Goal: Task Accomplishment & Management: Manage account settings

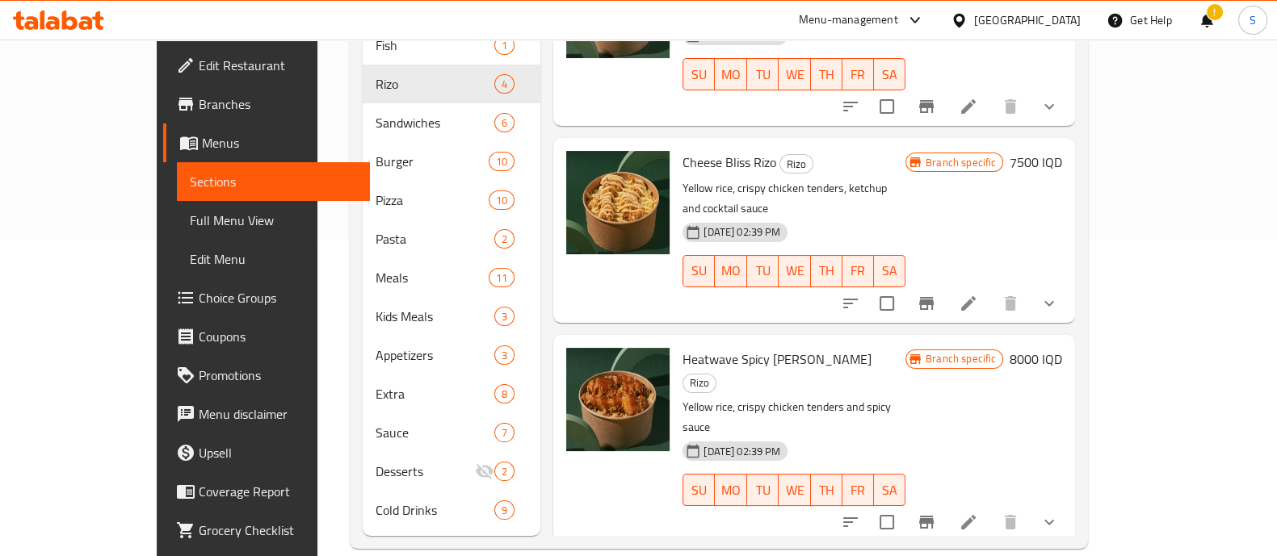
scroll to position [94, 0]
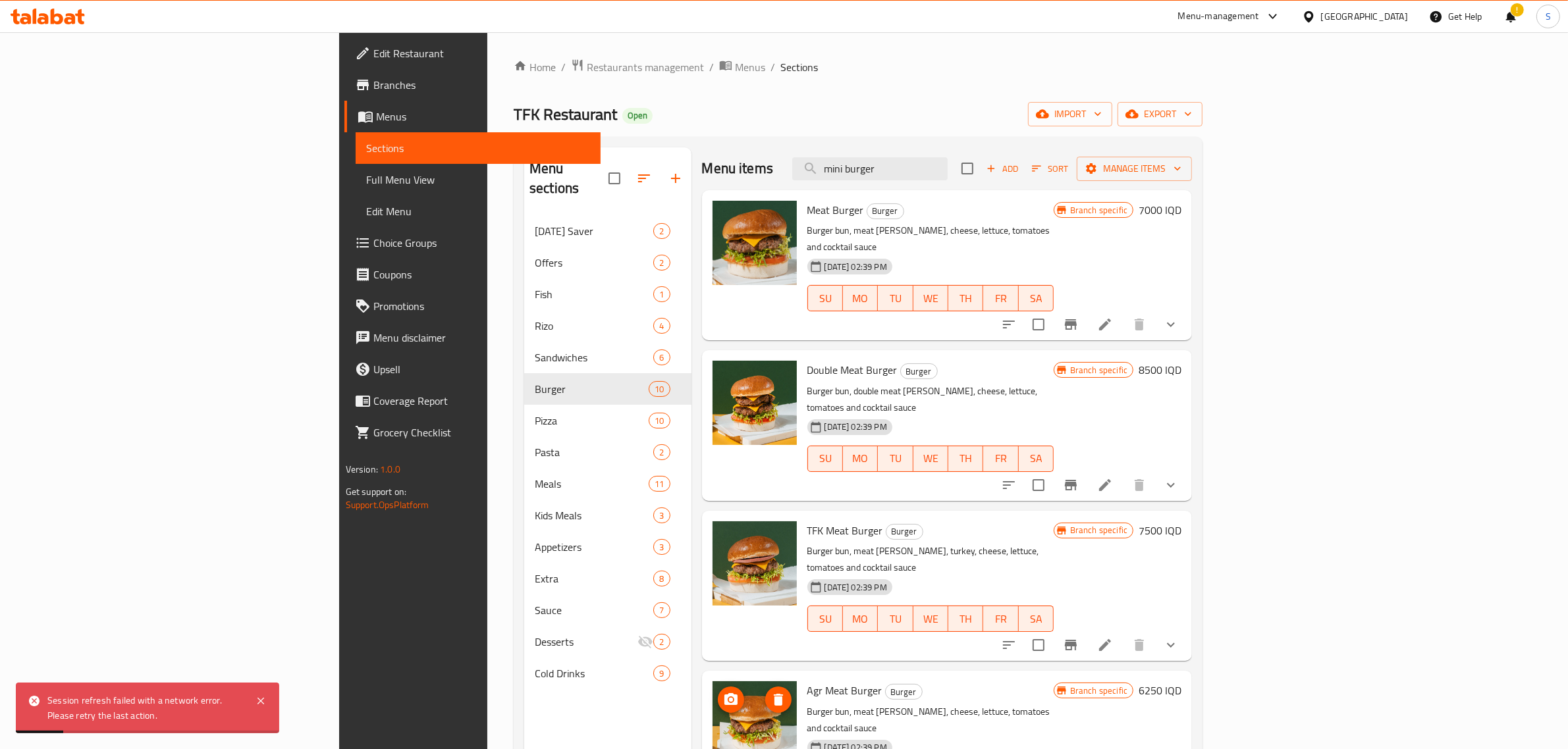
scroll to position [381, 0]
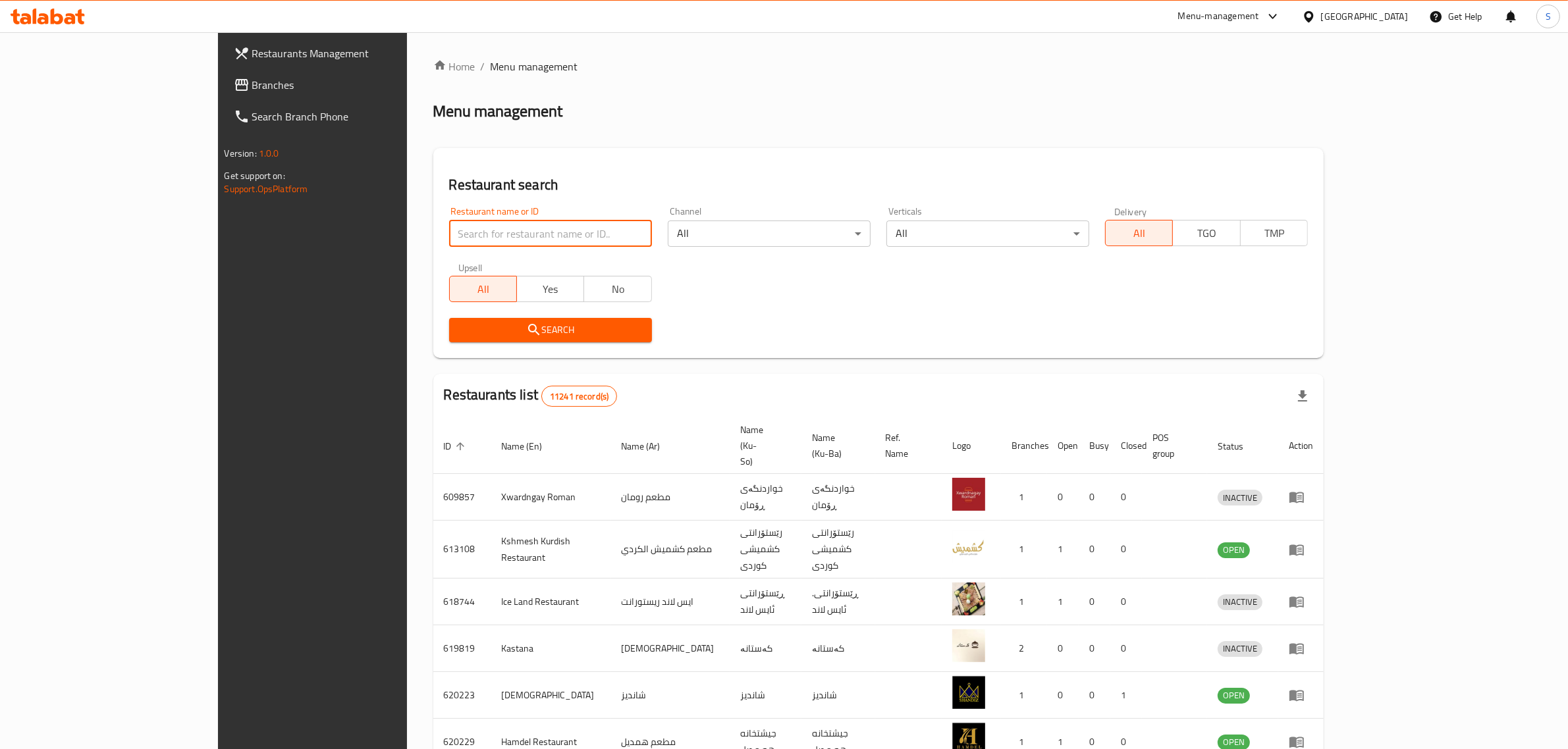
click at [470, 225] on input "search" at bounding box center [550, 234] width 203 height 26
type input "blnd"
click button "Search" at bounding box center [550, 330] width 203 height 24
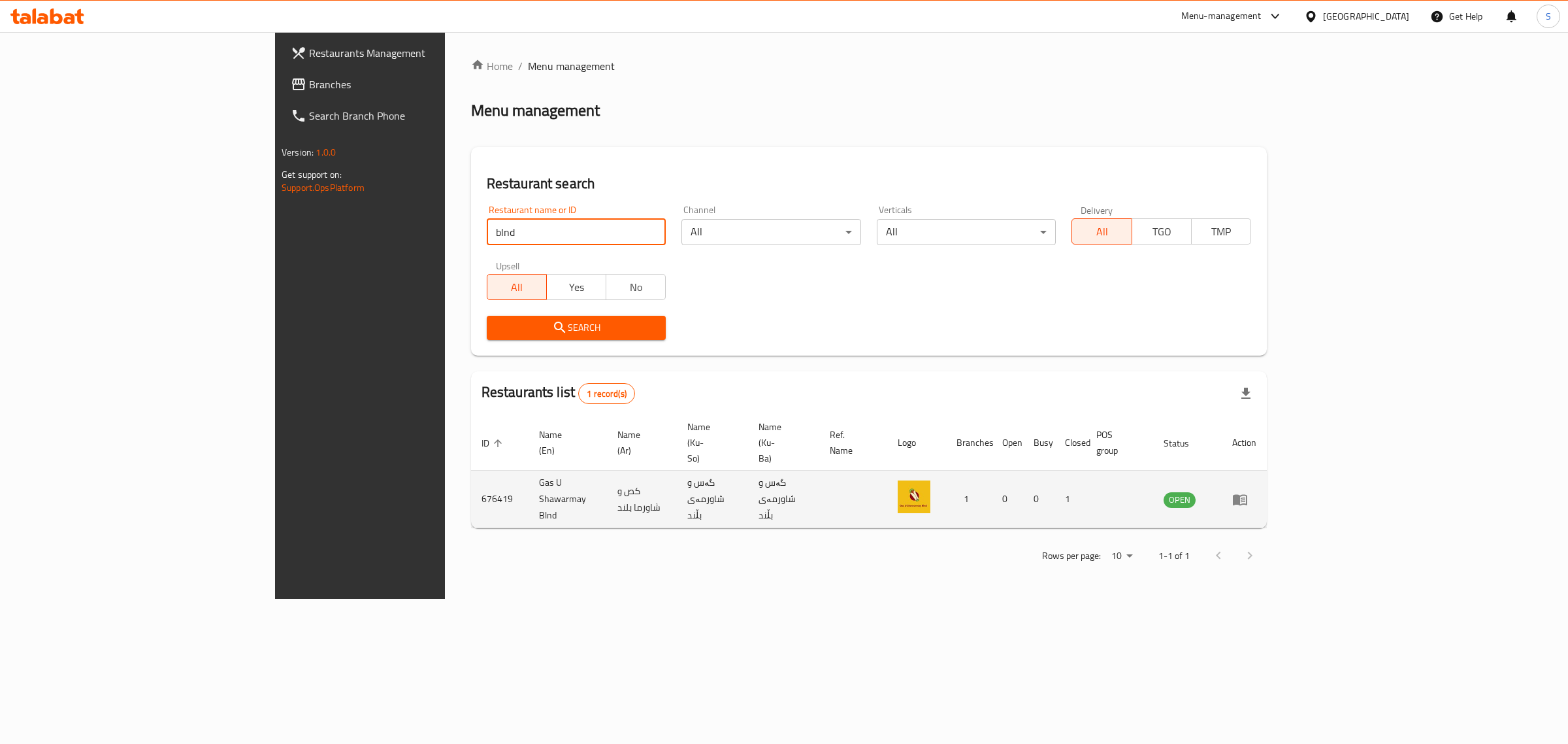
click at [1248, 491] on icon "enhanced table" at bounding box center [1240, 499] width 15 height 15
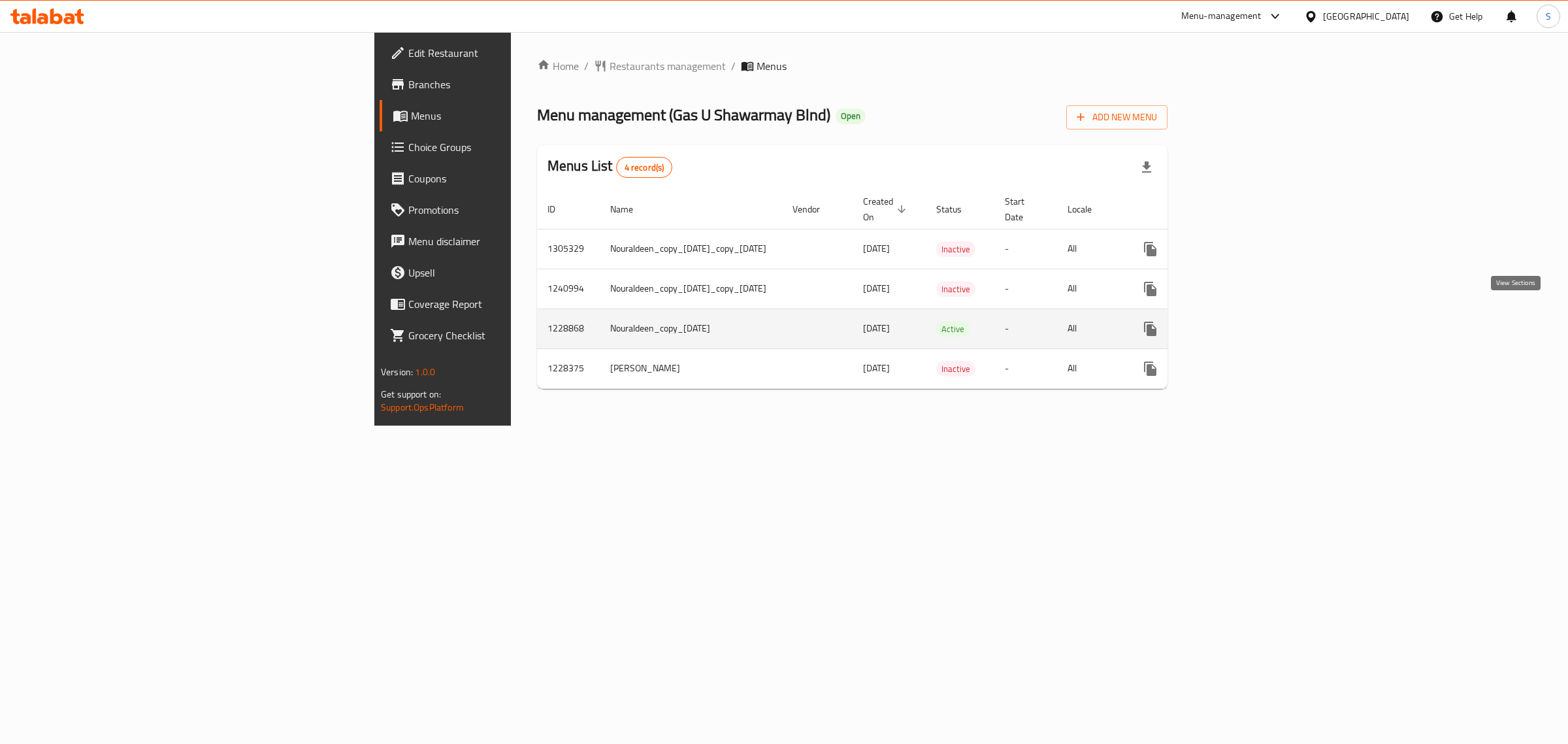
click at [1252, 321] on icon "enhanced table" at bounding box center [1244, 328] width 15 height 15
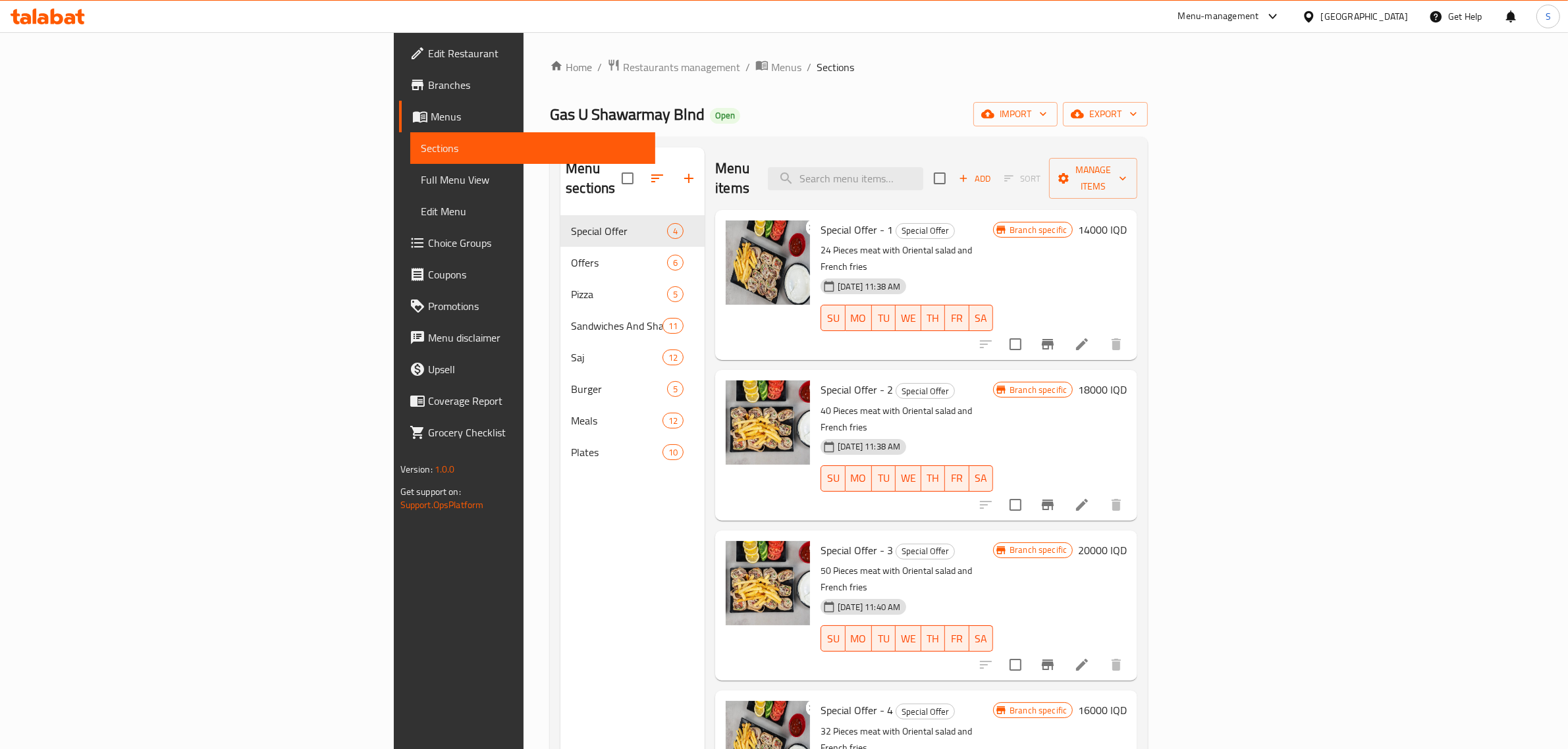
drag, startPoint x: 1009, startPoint y: 173, endPoint x: 871, endPoint y: 209, distance: 142.6
click at [923, 173] on input "search" at bounding box center [846, 178] width 156 height 23
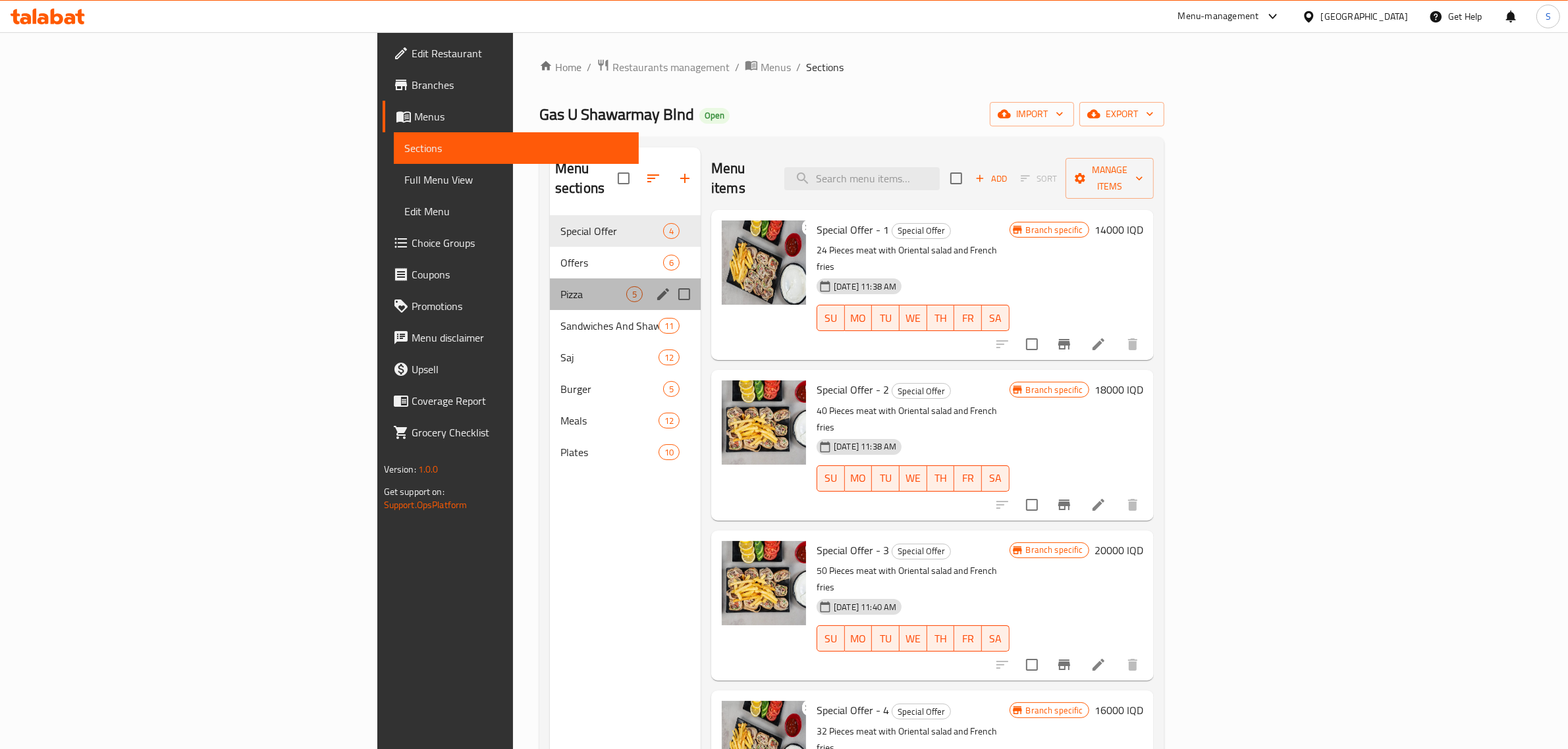
click at [550, 283] on div "Pizza 5" at bounding box center [625, 294] width 151 height 32
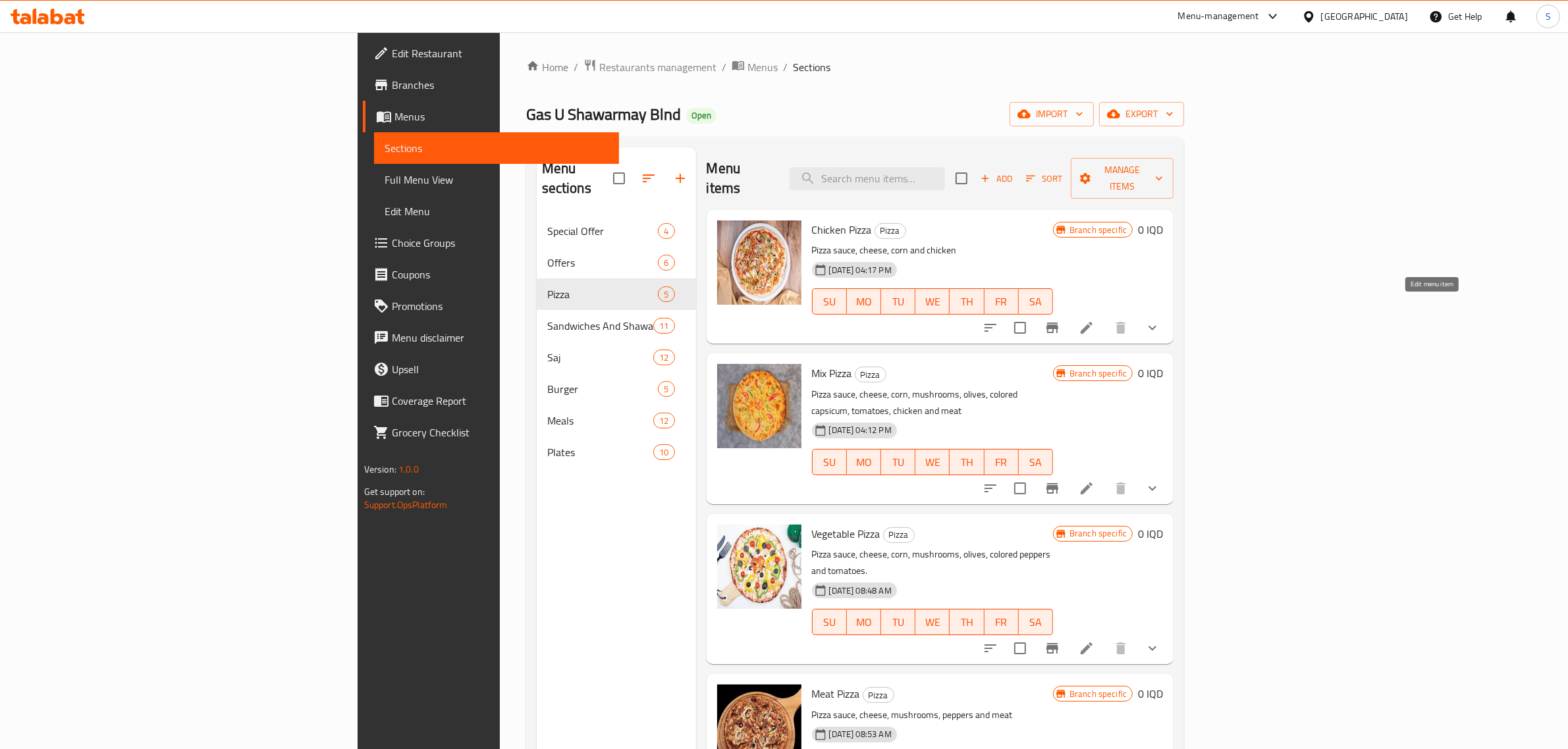
click at [1094, 319] on icon at bounding box center [1086, 327] width 15 height 15
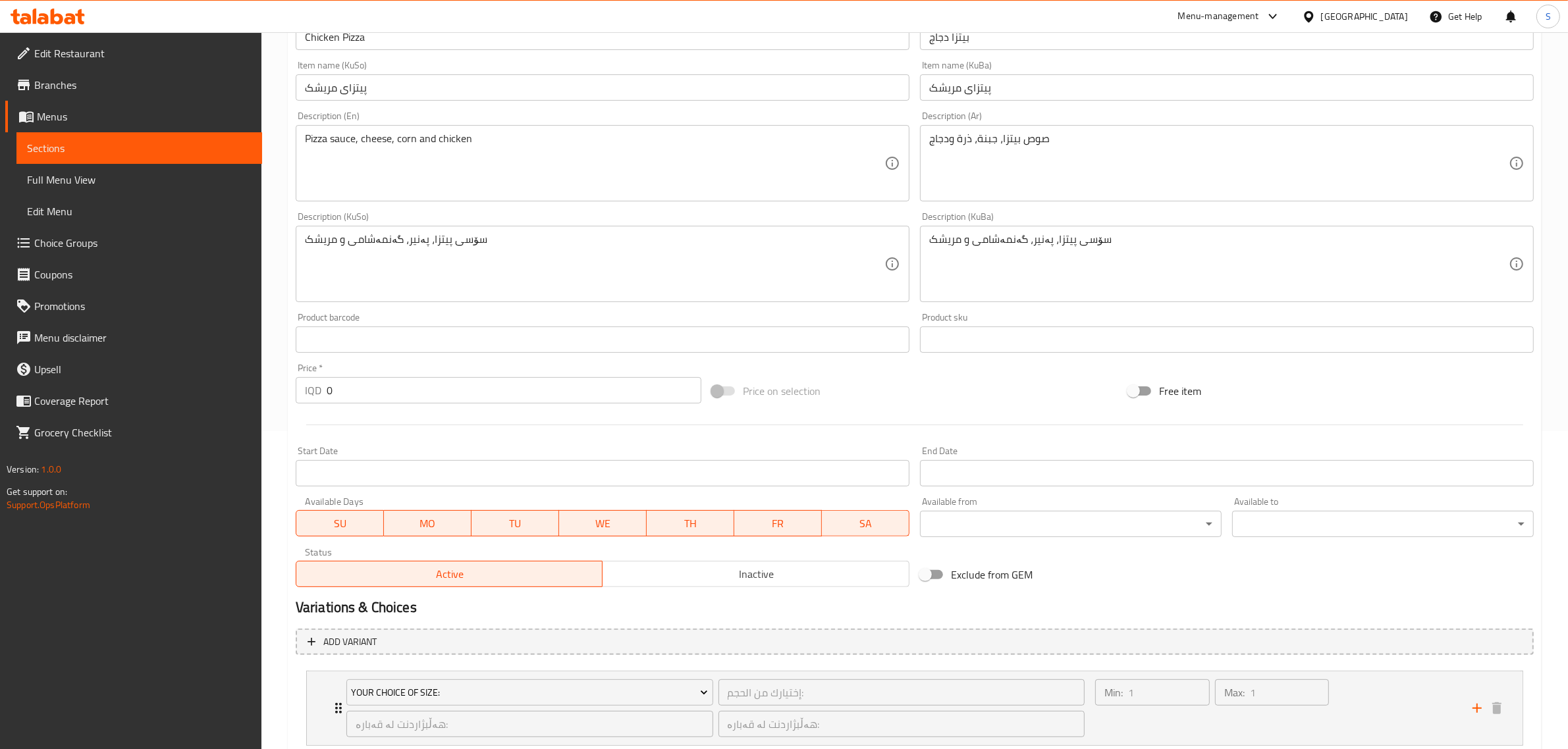
scroll to position [403, 0]
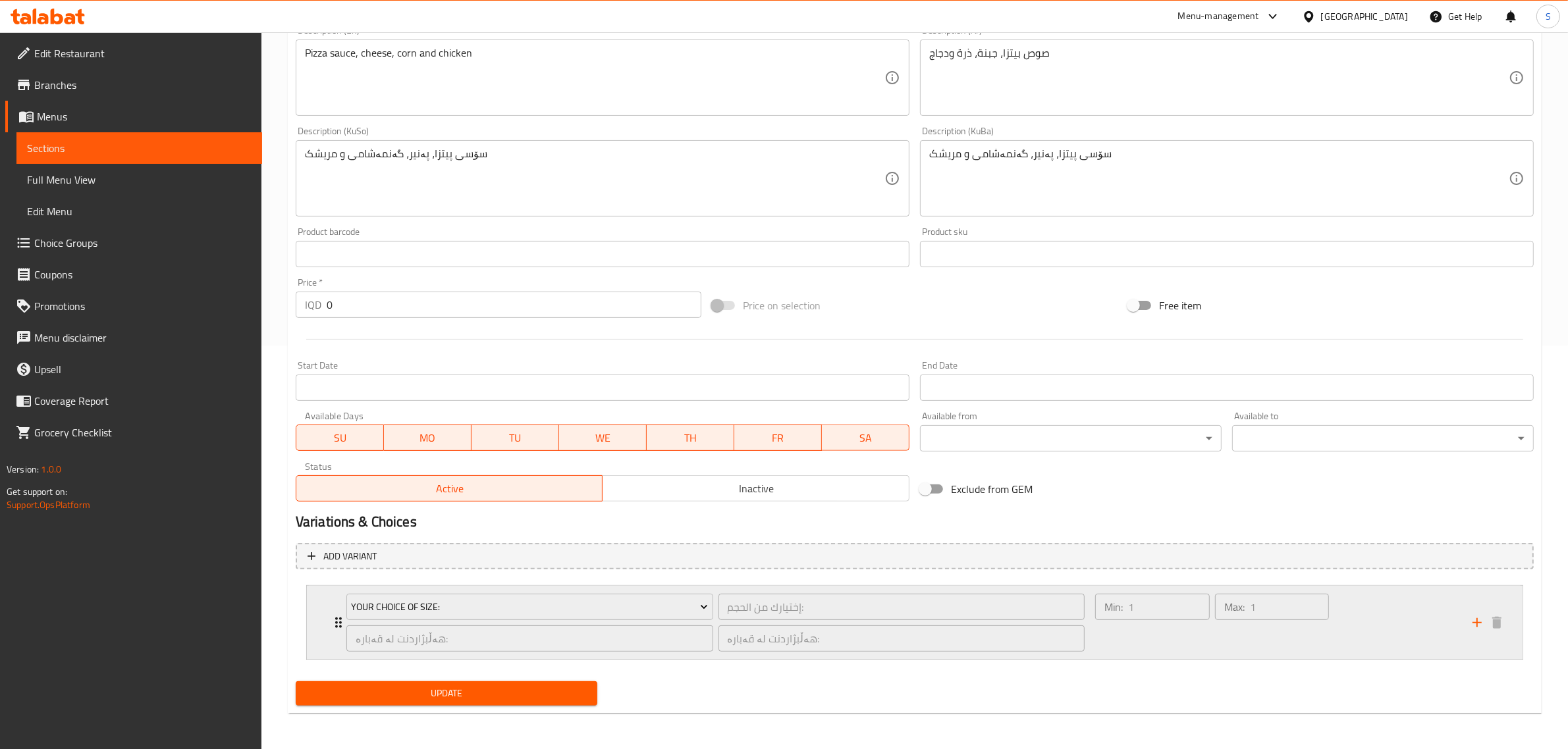
click at [338, 626] on div "Your Choice Of Size: إختيارك من الحجم: ​ هەڵبژاردنت لە قەبارە: ​ هەڵبژاردنت لە …" at bounding box center [715, 623] width 754 height 73
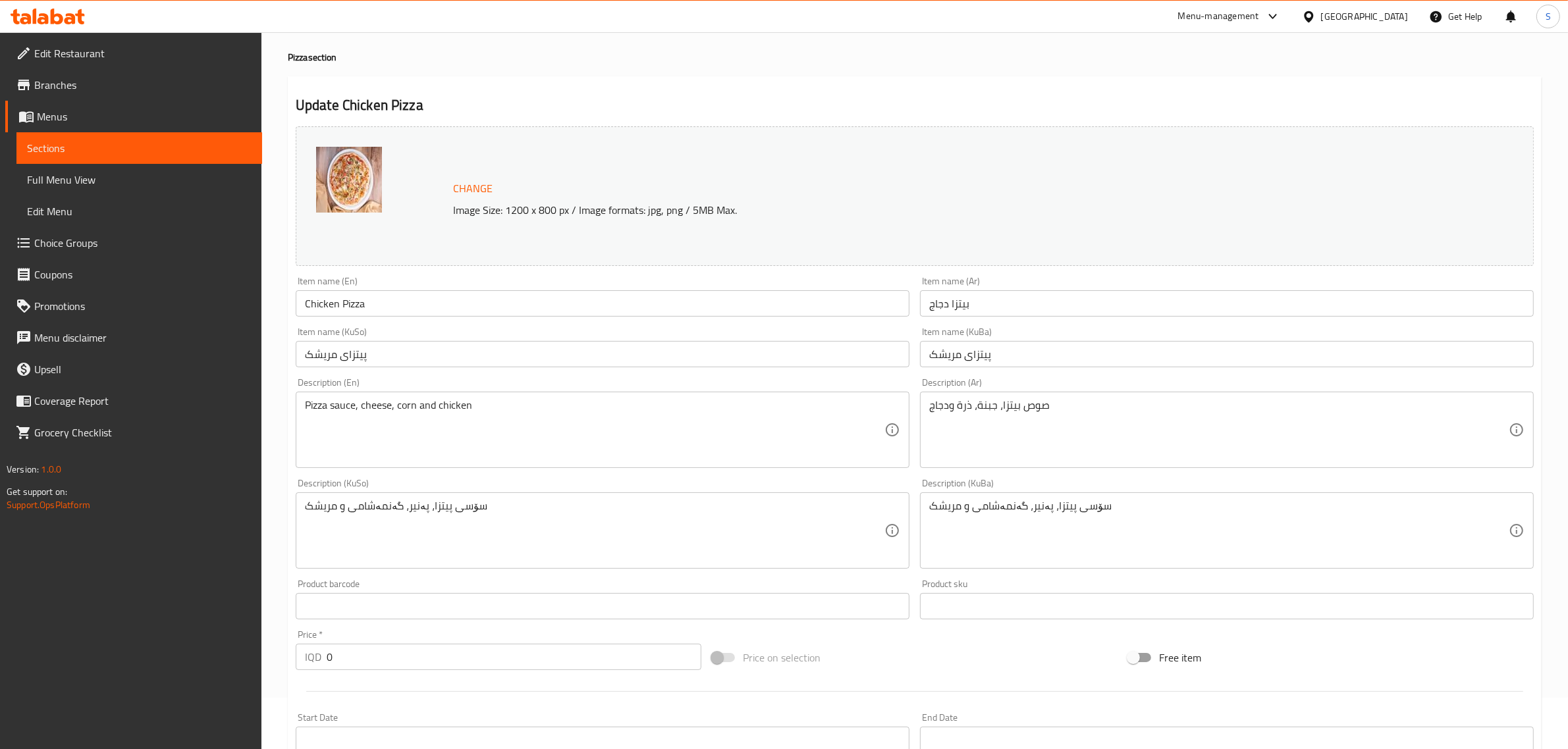
scroll to position [0, 0]
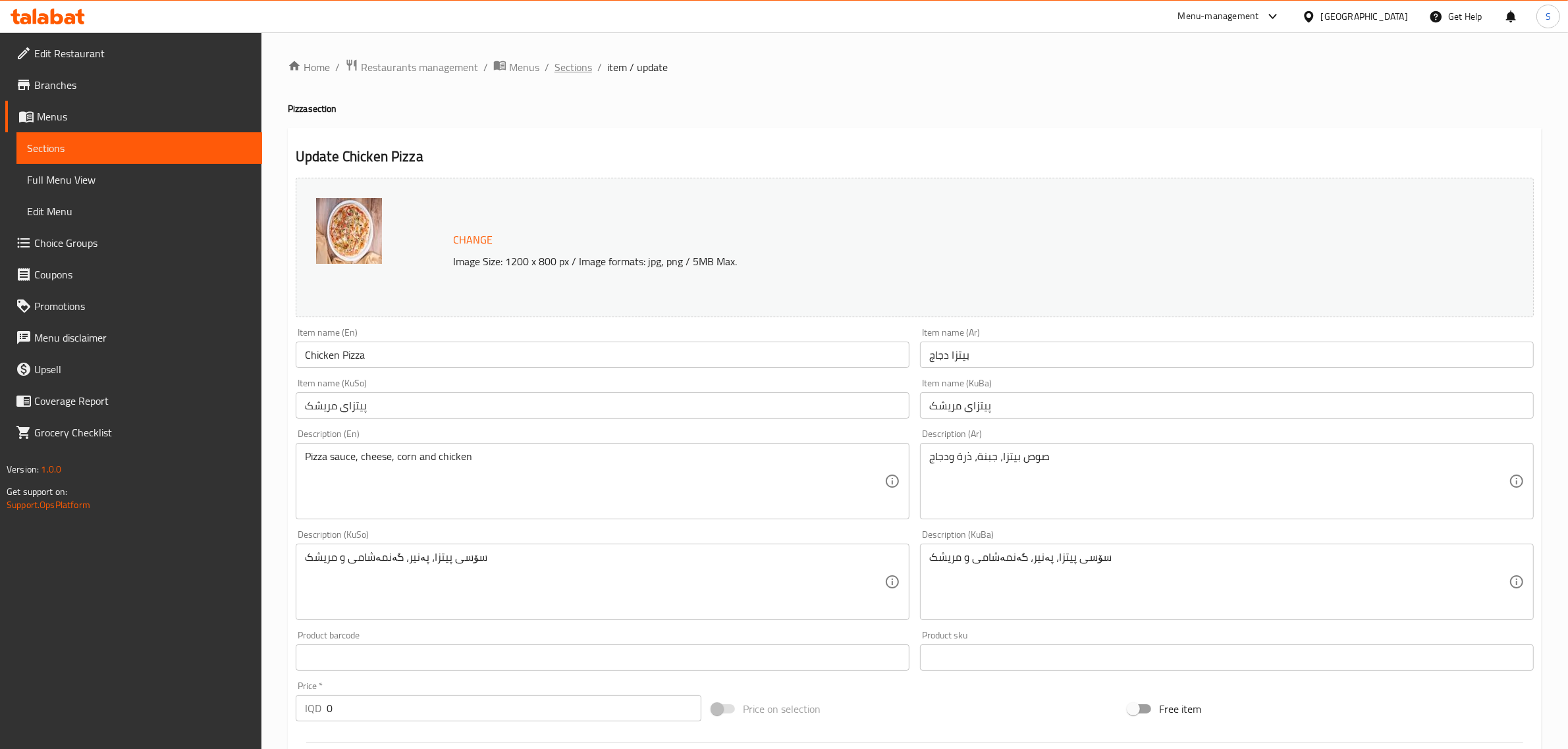
click at [580, 70] on span "Sections" at bounding box center [573, 67] width 38 height 15
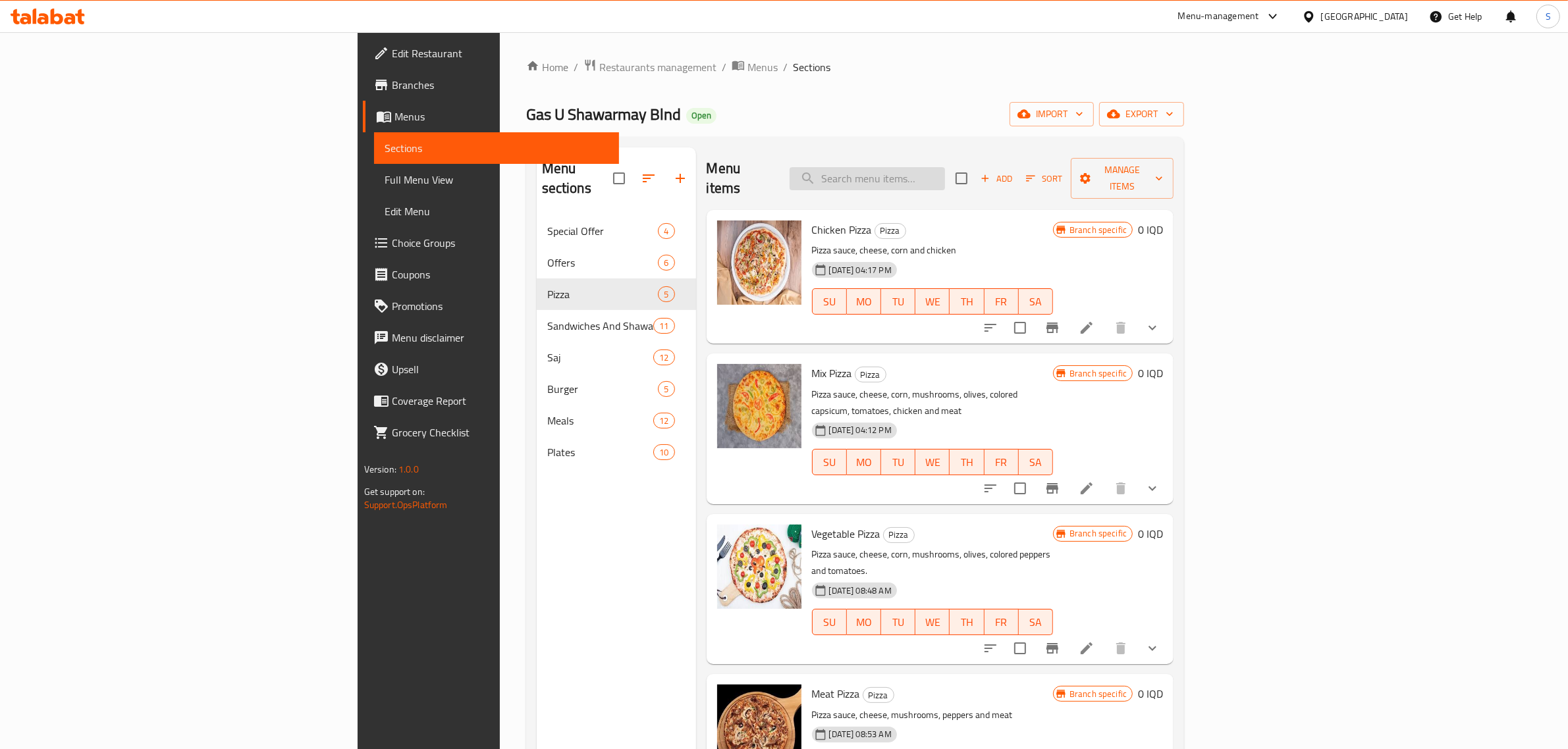
click at [945, 174] on input "search" at bounding box center [867, 178] width 156 height 23
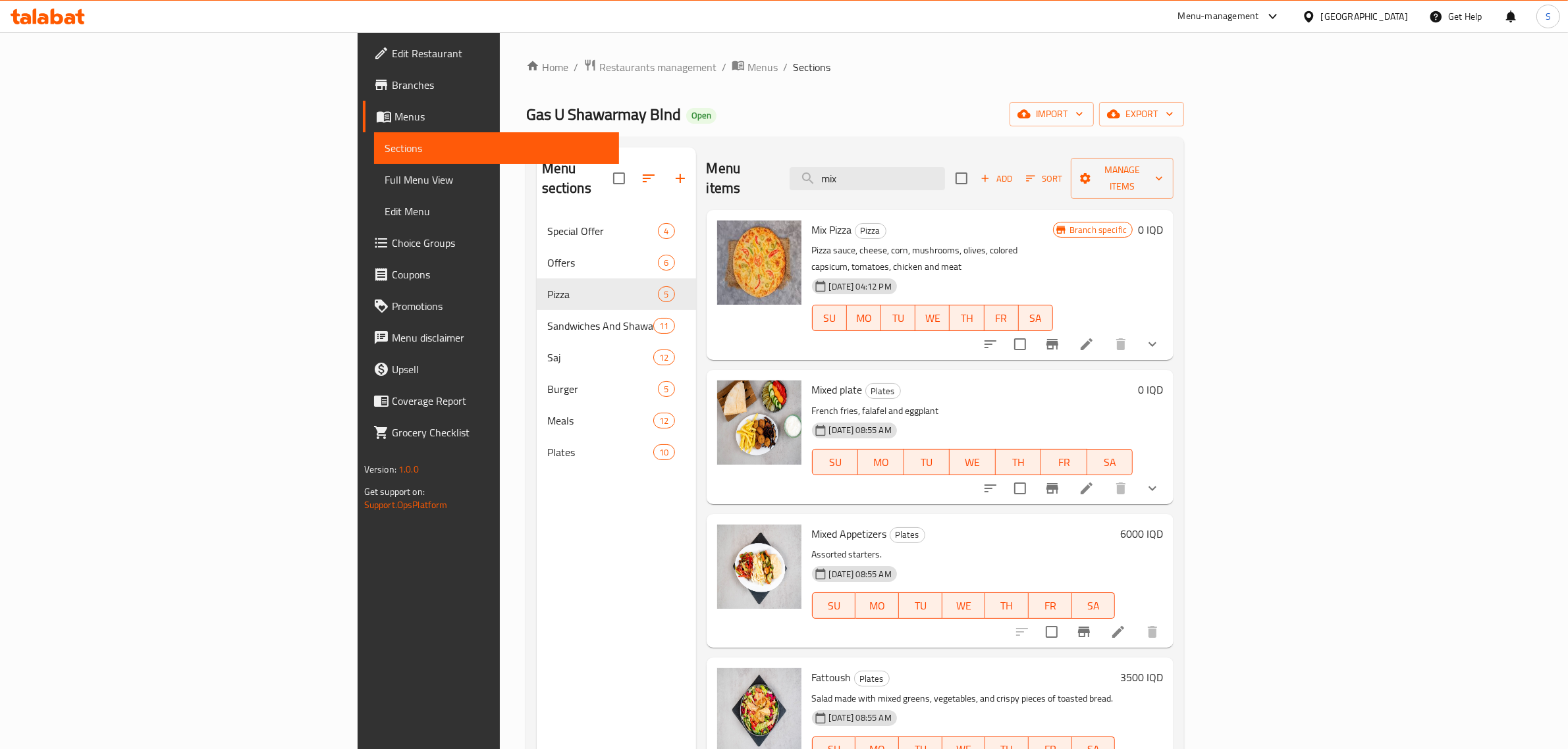
type input "mix"
click at [1094, 480] on icon at bounding box center [1086, 487] width 15 height 15
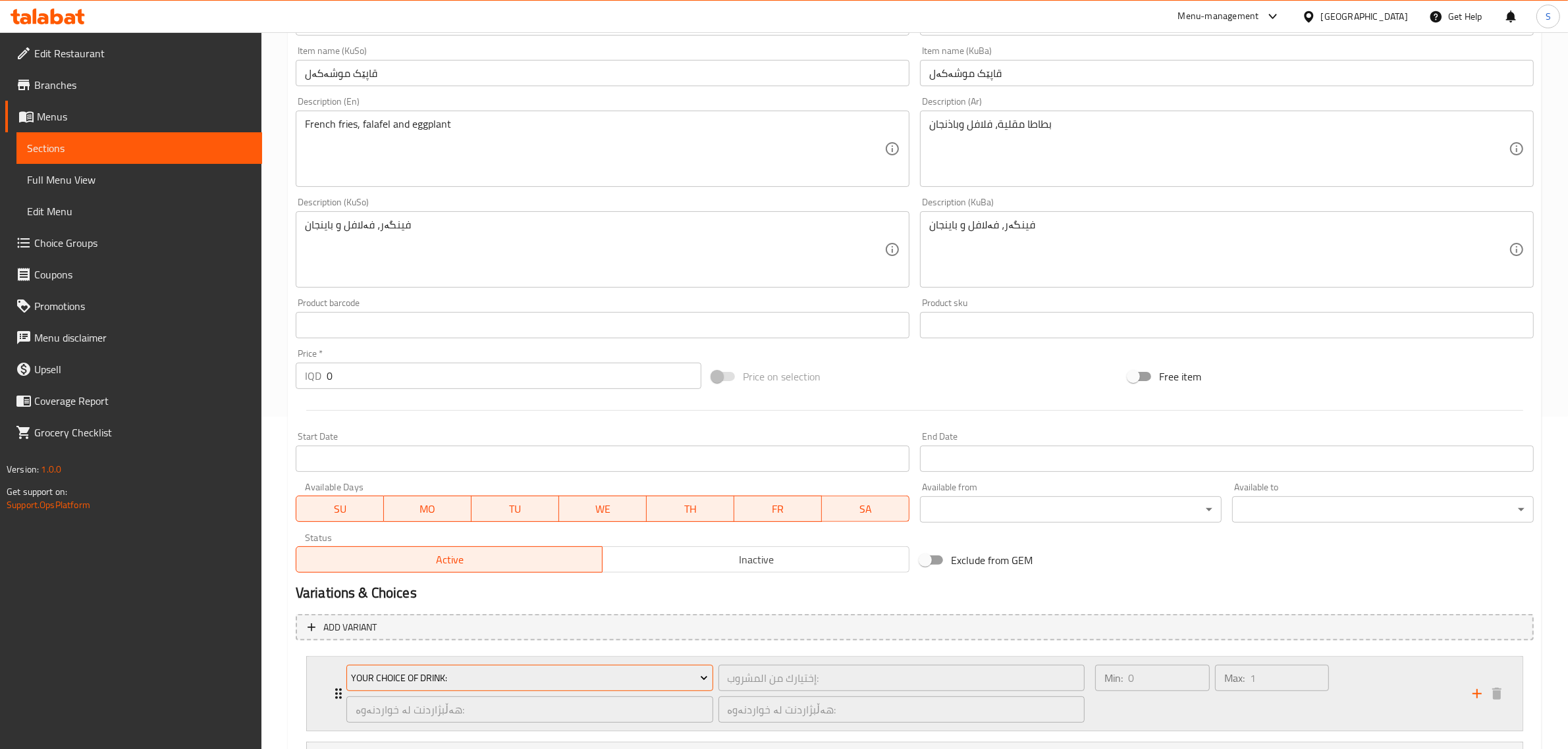
scroll to position [491, 0]
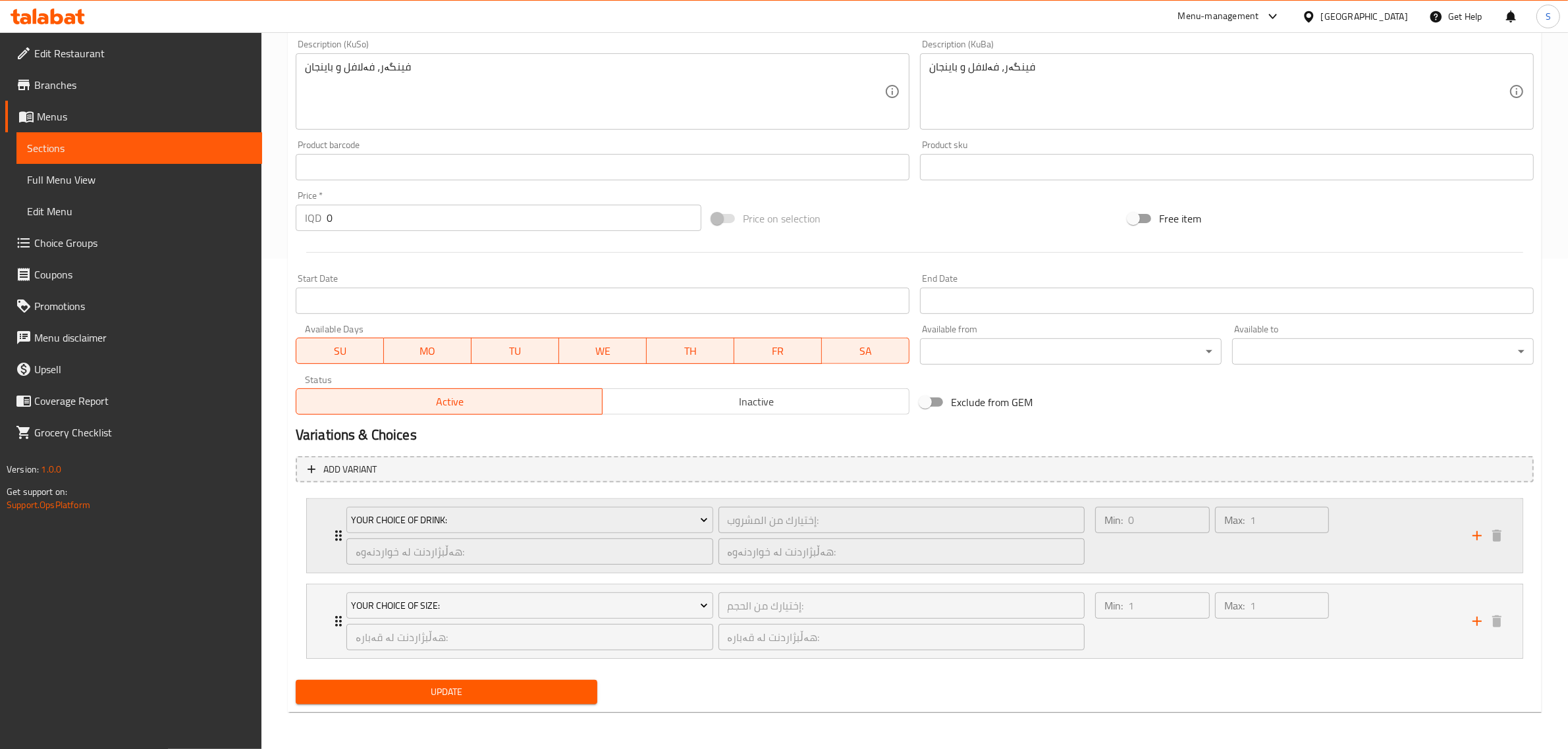
click at [327, 528] on div "Your Choice Of Drink: إختيارك من المشروب: ​ هەڵبژاردنت لە خواردنەوە: ​ هەڵبژارد…" at bounding box center [914, 535] width 1216 height 73
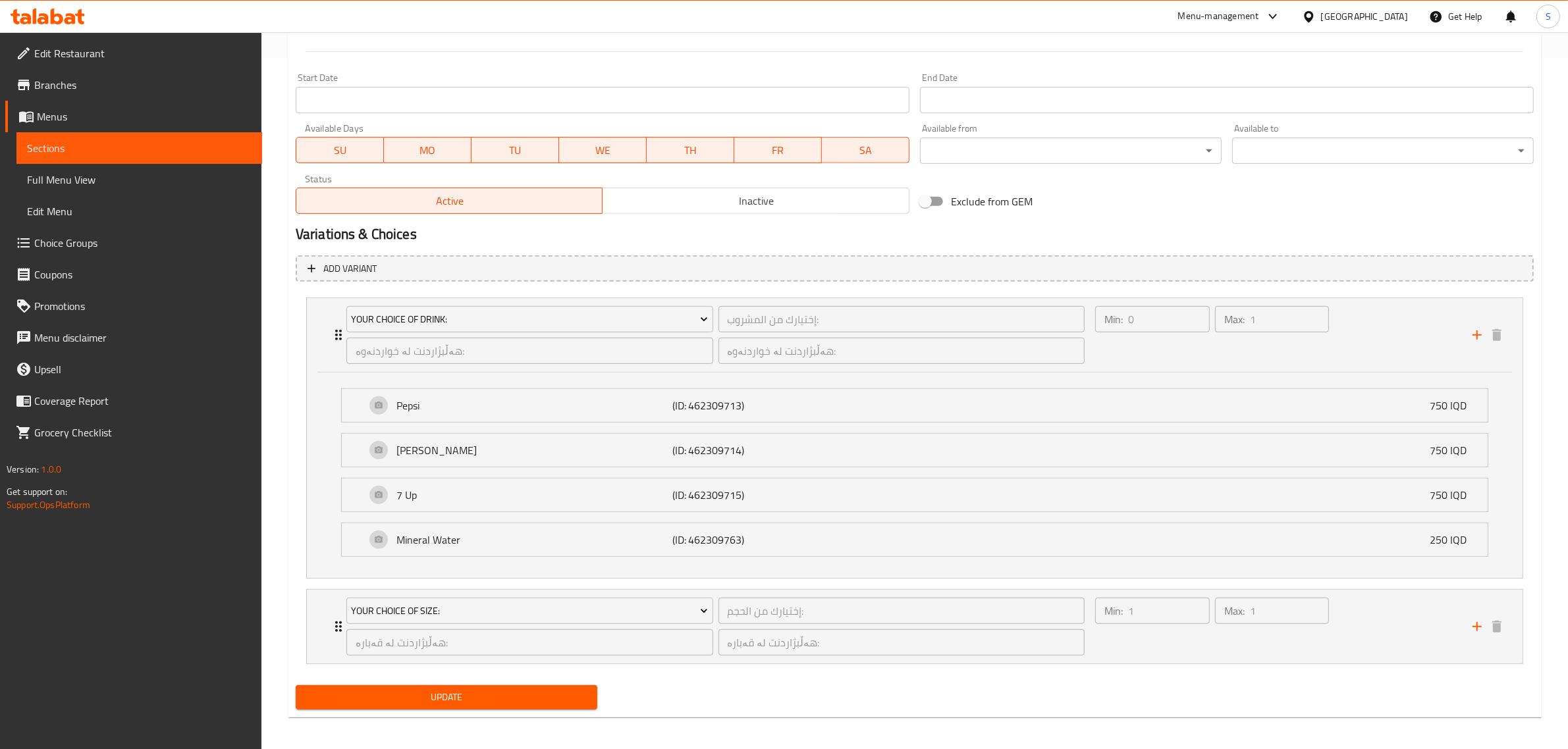
scroll to position [698, 0]
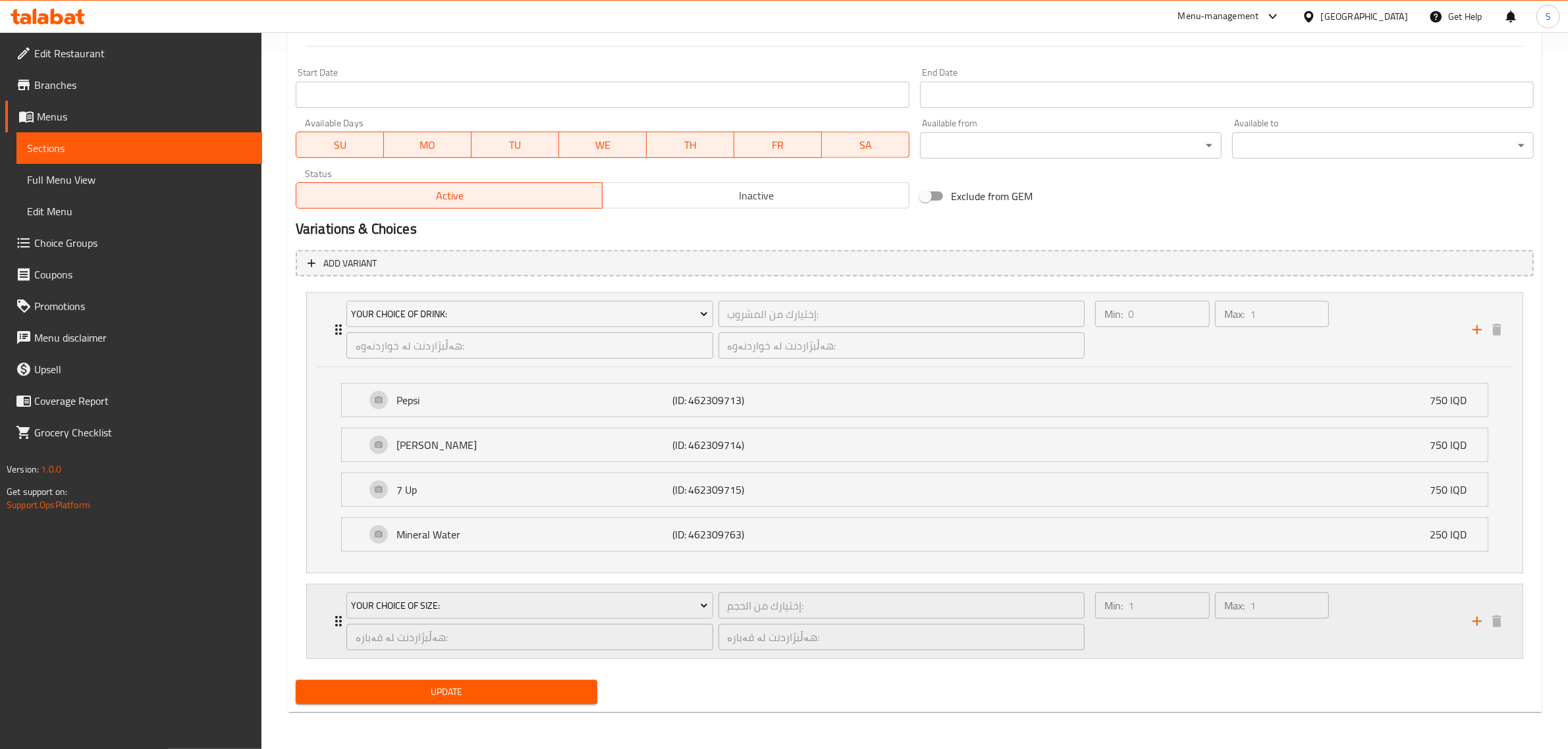
click at [313, 367] on div "Your Choice Of Size: إختيارك من الحجم: ​ هەڵبژاردنت لە قەبارە: ​ هەڵبژاردنت لە …" at bounding box center [914, 329] width 1216 height 73
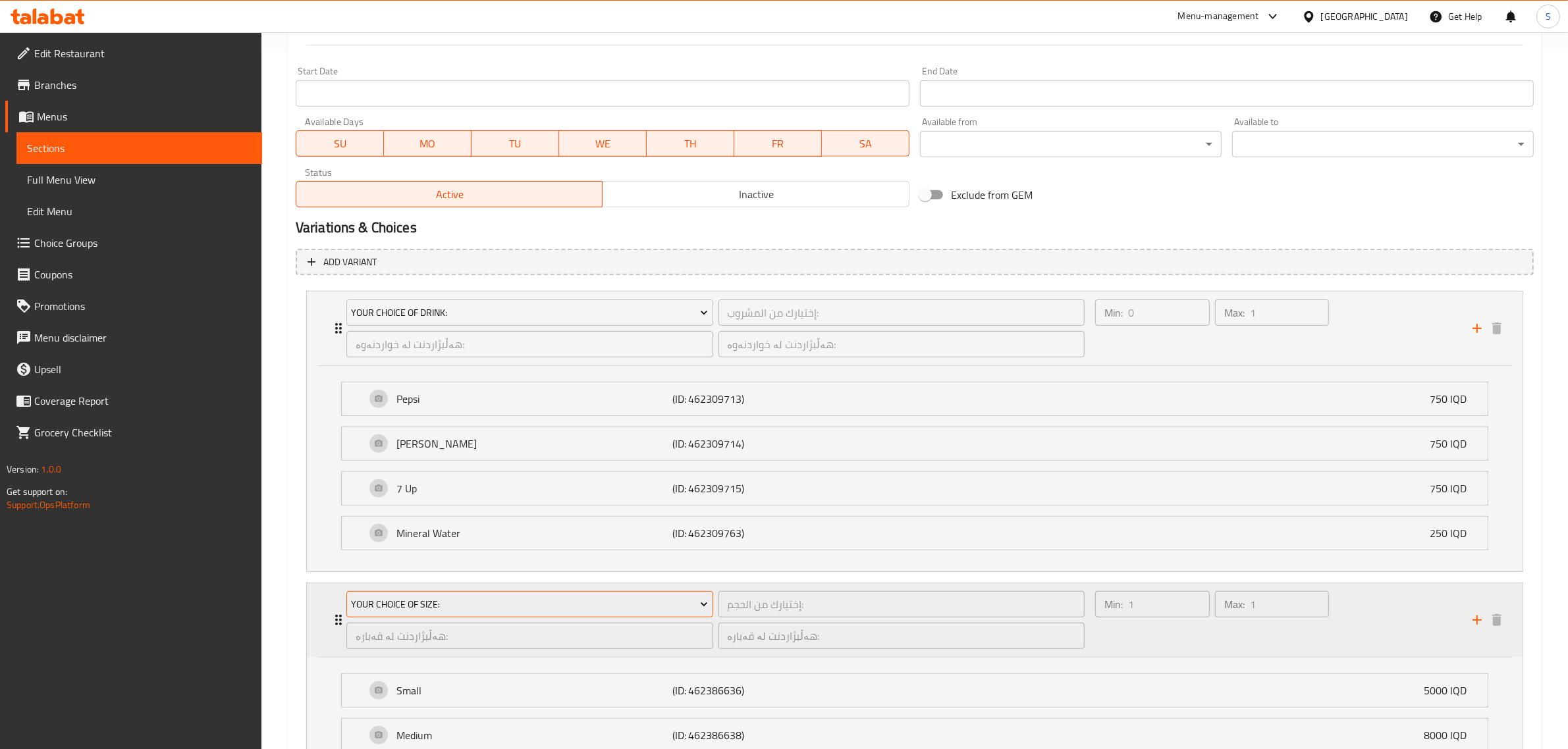
scroll to position [860, 0]
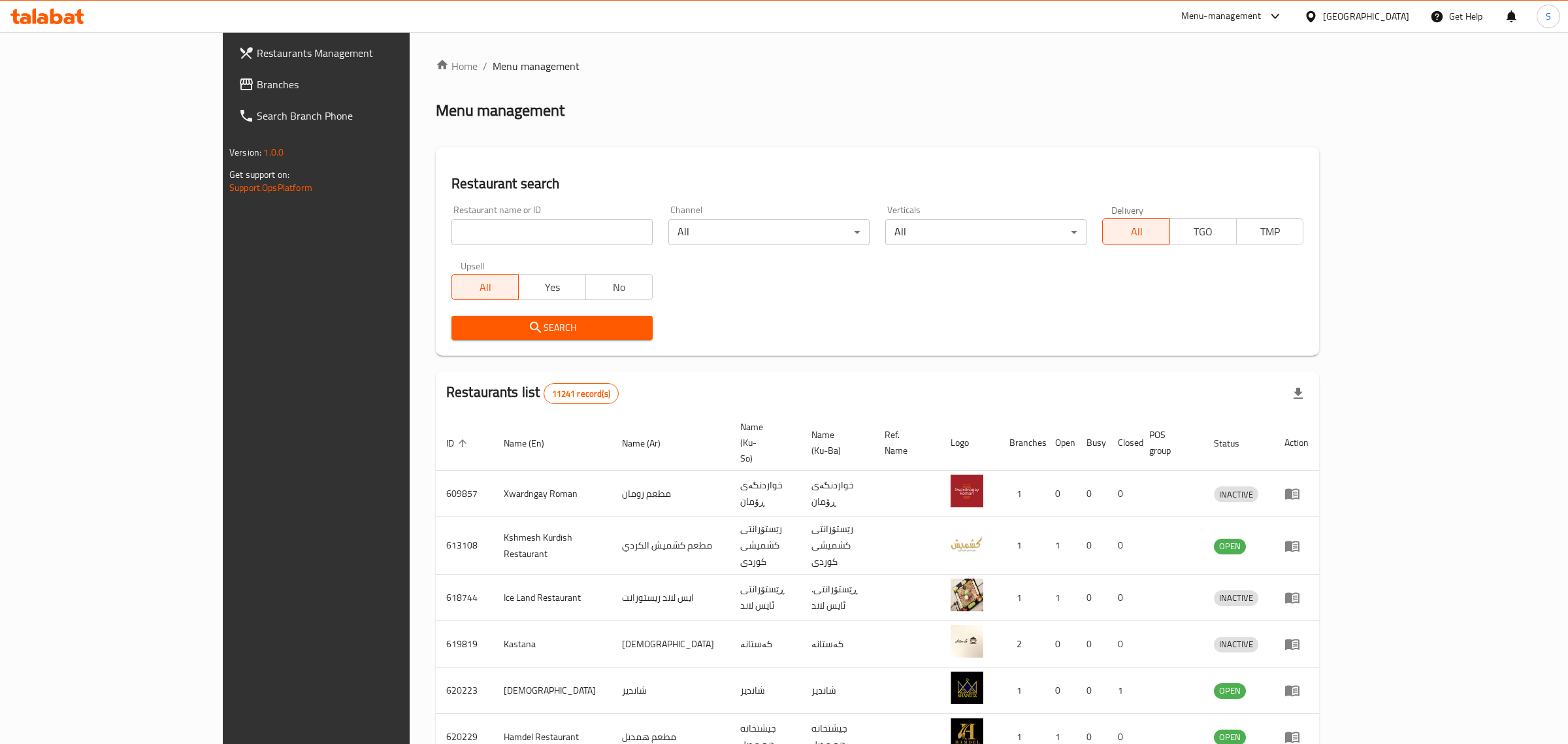
click at [485, 230] on div at bounding box center [784, 372] width 1568 height 744
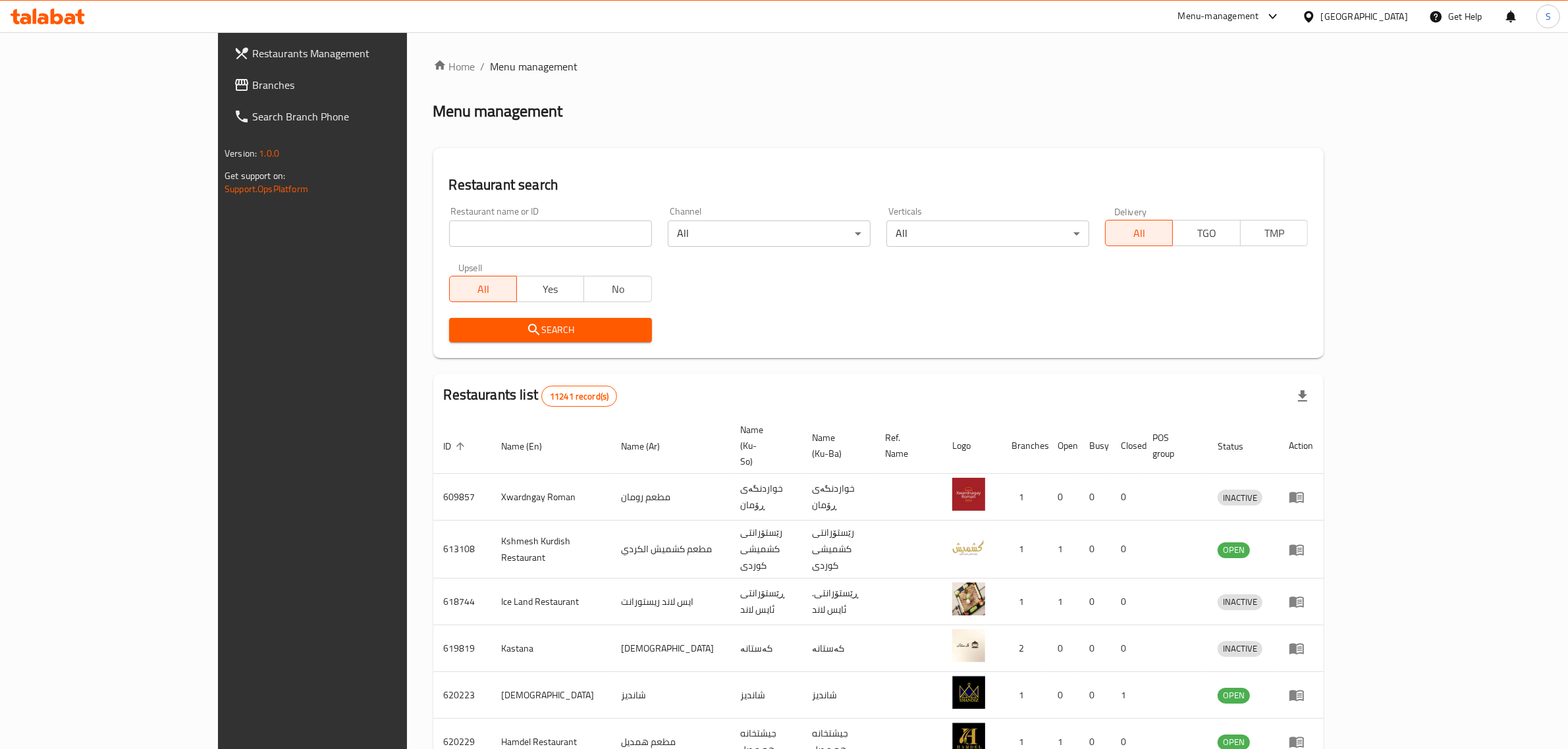
click at [518, 241] on input "search" at bounding box center [550, 234] width 203 height 26
type input "hosta rest"
click button "Search" at bounding box center [550, 330] width 203 height 24
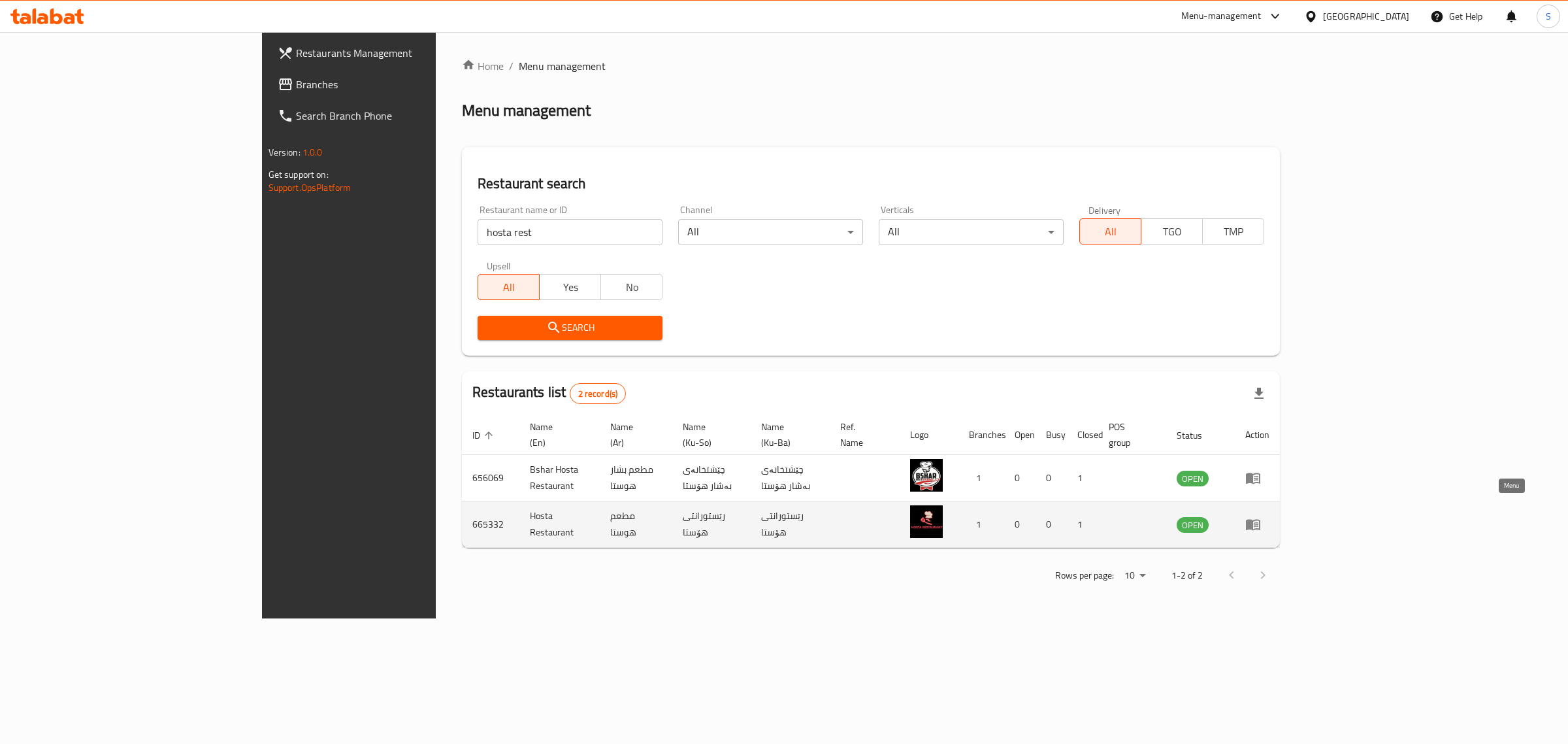
click at [1261, 517] on icon "enhanced table" at bounding box center [1252, 524] width 15 height 15
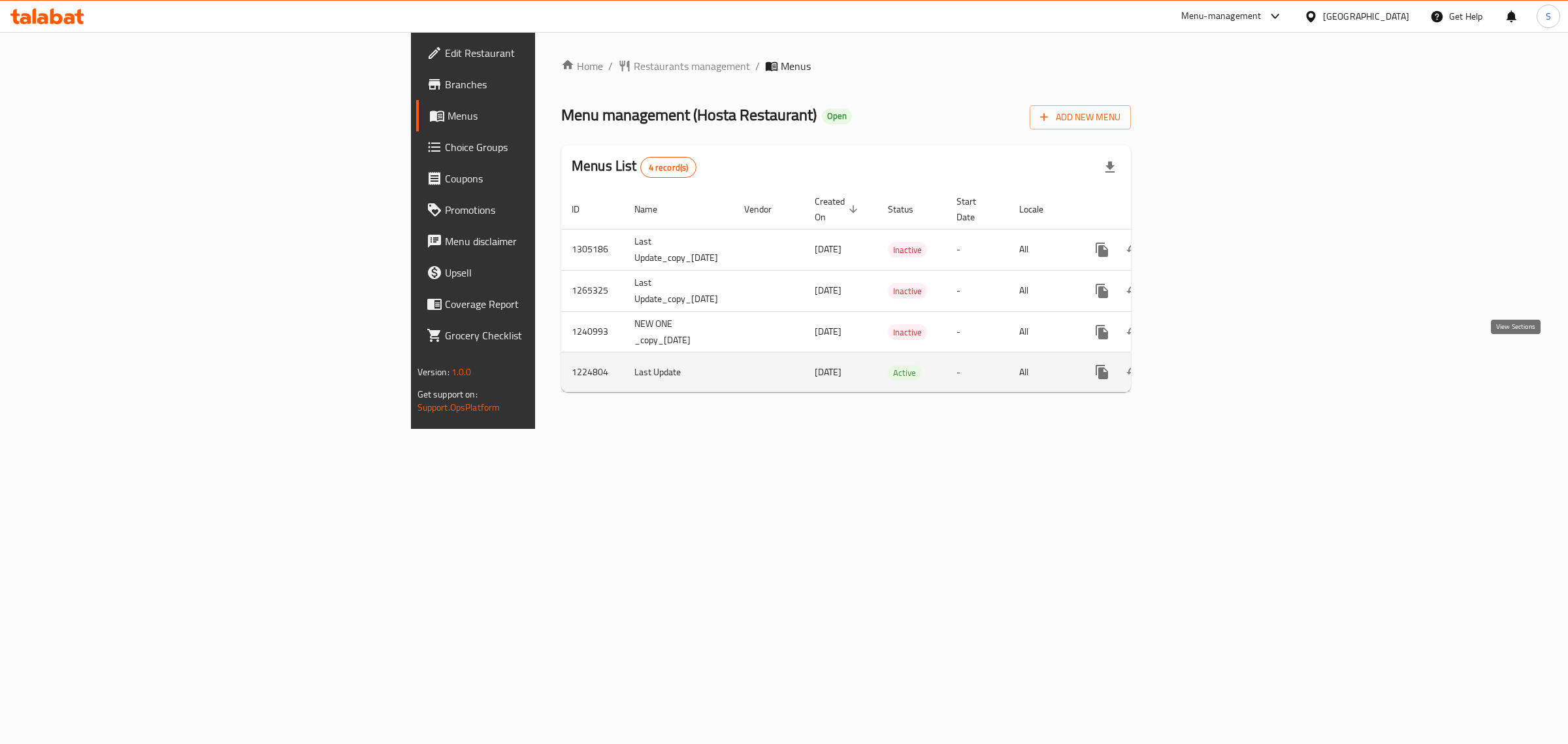
click at [1204, 364] on icon "enhanced table" at bounding box center [1196, 372] width 15 height 15
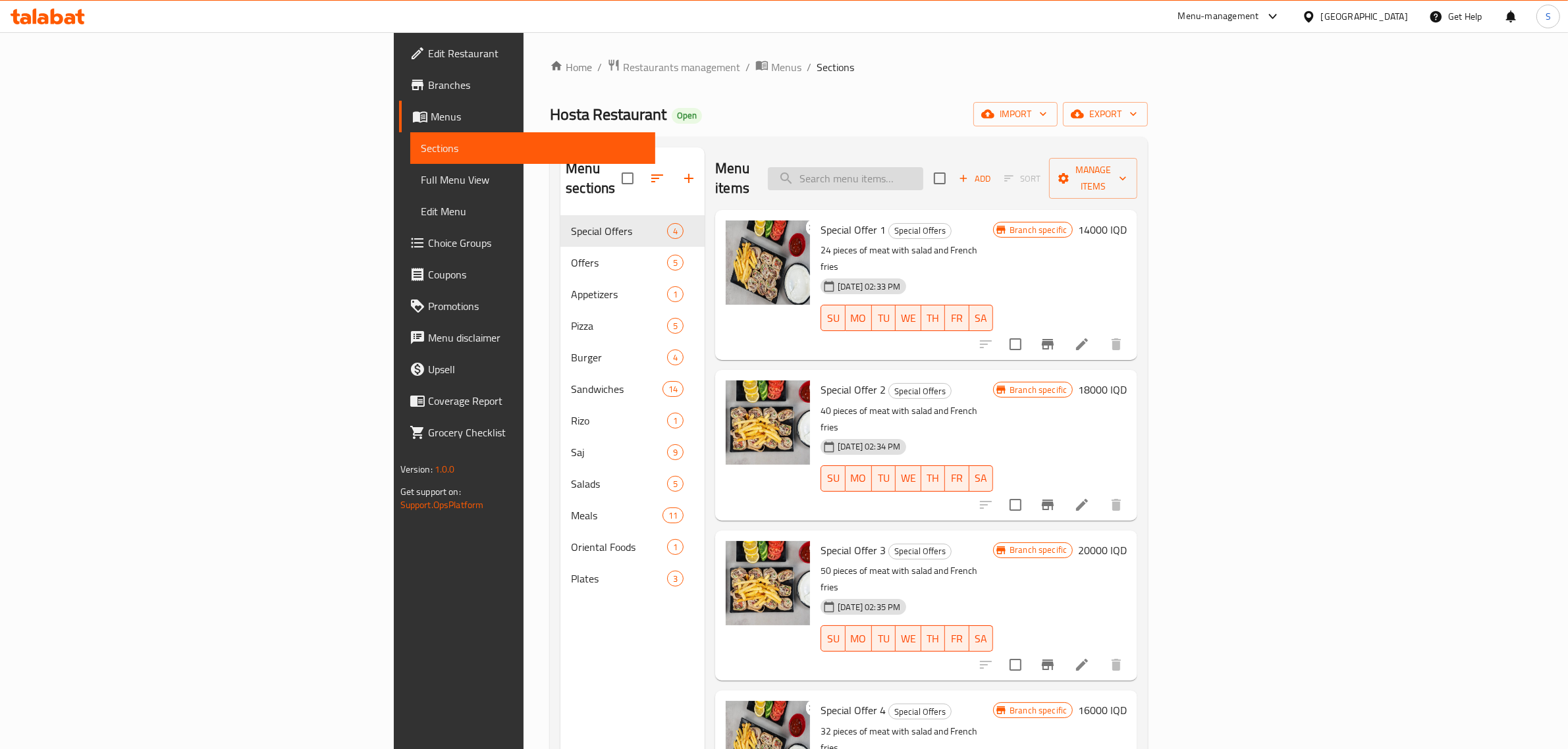
click at [923, 173] on input "search" at bounding box center [846, 178] width 156 height 23
click at [923, 167] on input "search" at bounding box center [846, 178] width 156 height 23
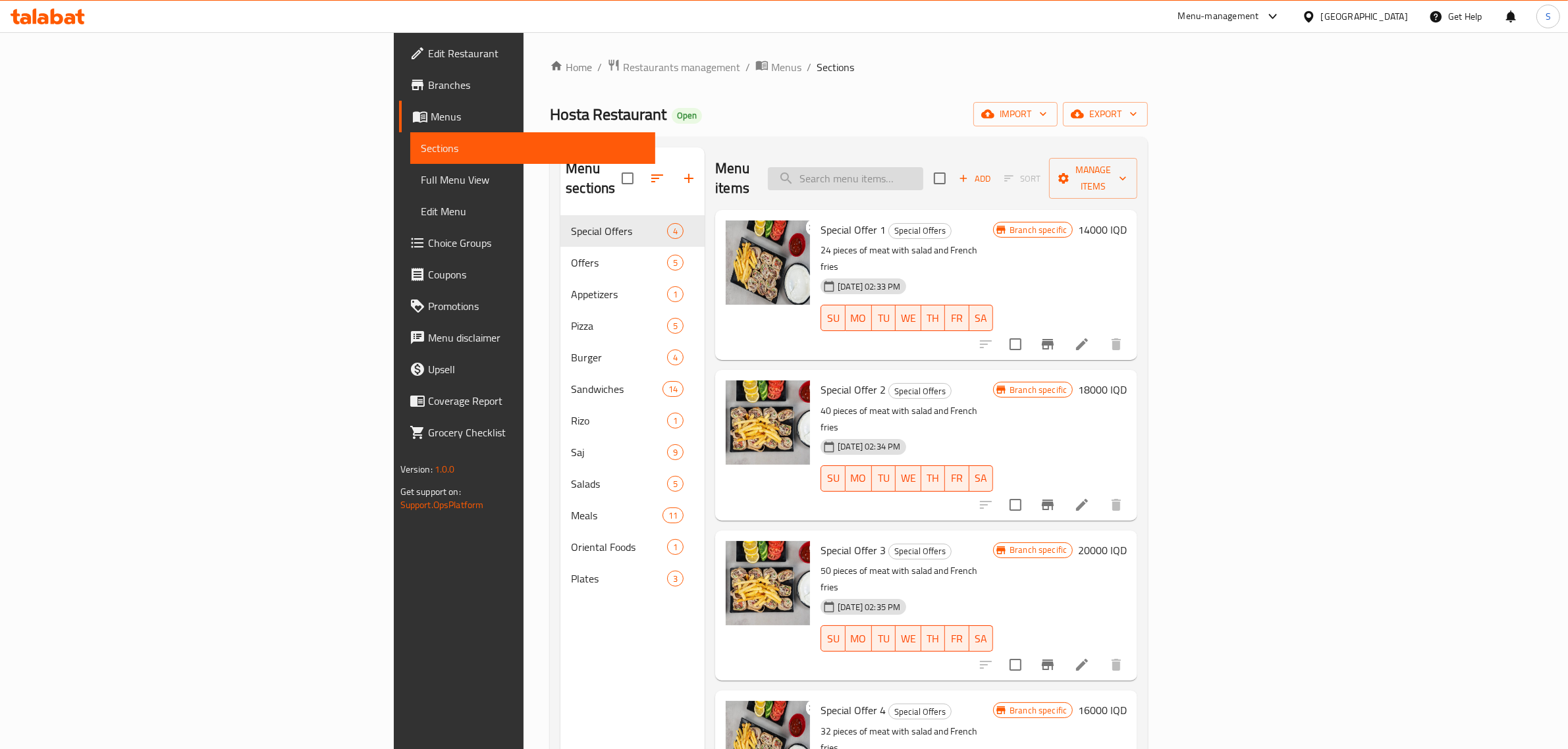
click at [923, 167] on input "search" at bounding box center [846, 178] width 156 height 23
click at [923, 169] on input "search" at bounding box center [846, 178] width 156 height 23
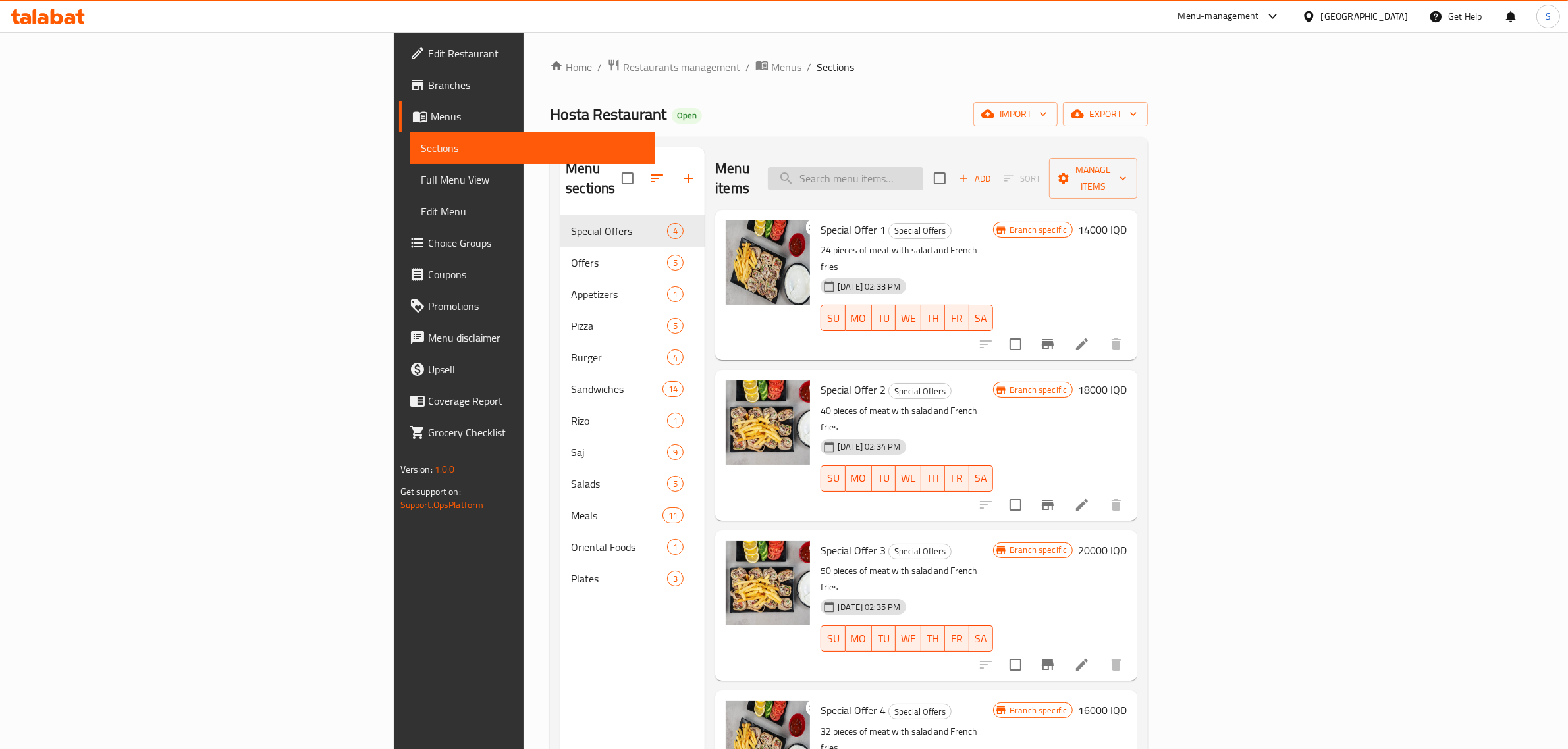
click at [923, 169] on input "search" at bounding box center [846, 178] width 156 height 23
click at [1054, 324] on div "Menu items Add Sort Manage items Special Offer 1 Special Offers 24 pieces of me…" at bounding box center [921, 522] width 433 height 749
click at [1055, 331] on div "Menu items Add Sort Manage items Special Offer 1 Special Offers 24 pieces of me…" at bounding box center [921, 522] width 433 height 749
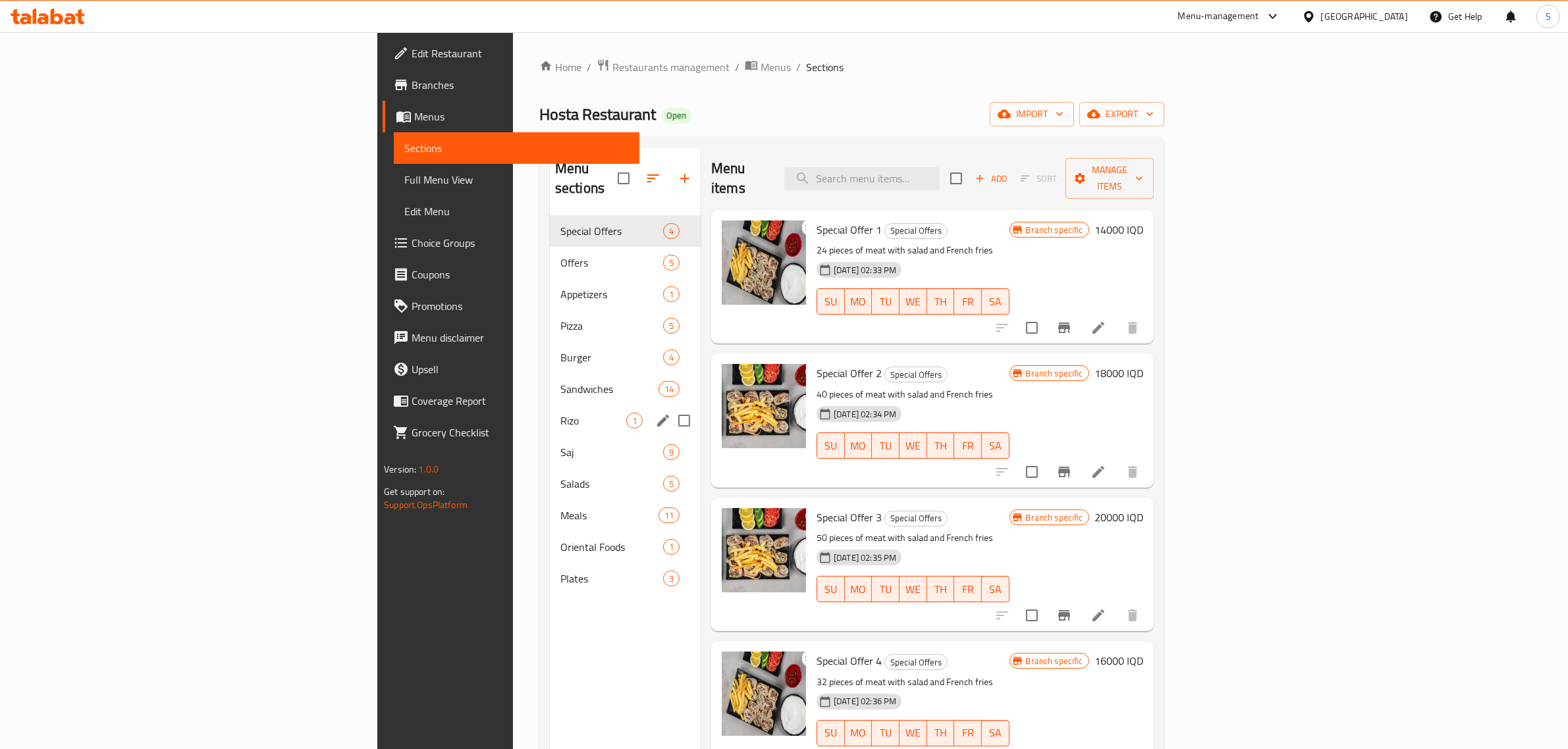
click at [550, 412] on div "Rizo 1" at bounding box center [625, 421] width 151 height 32
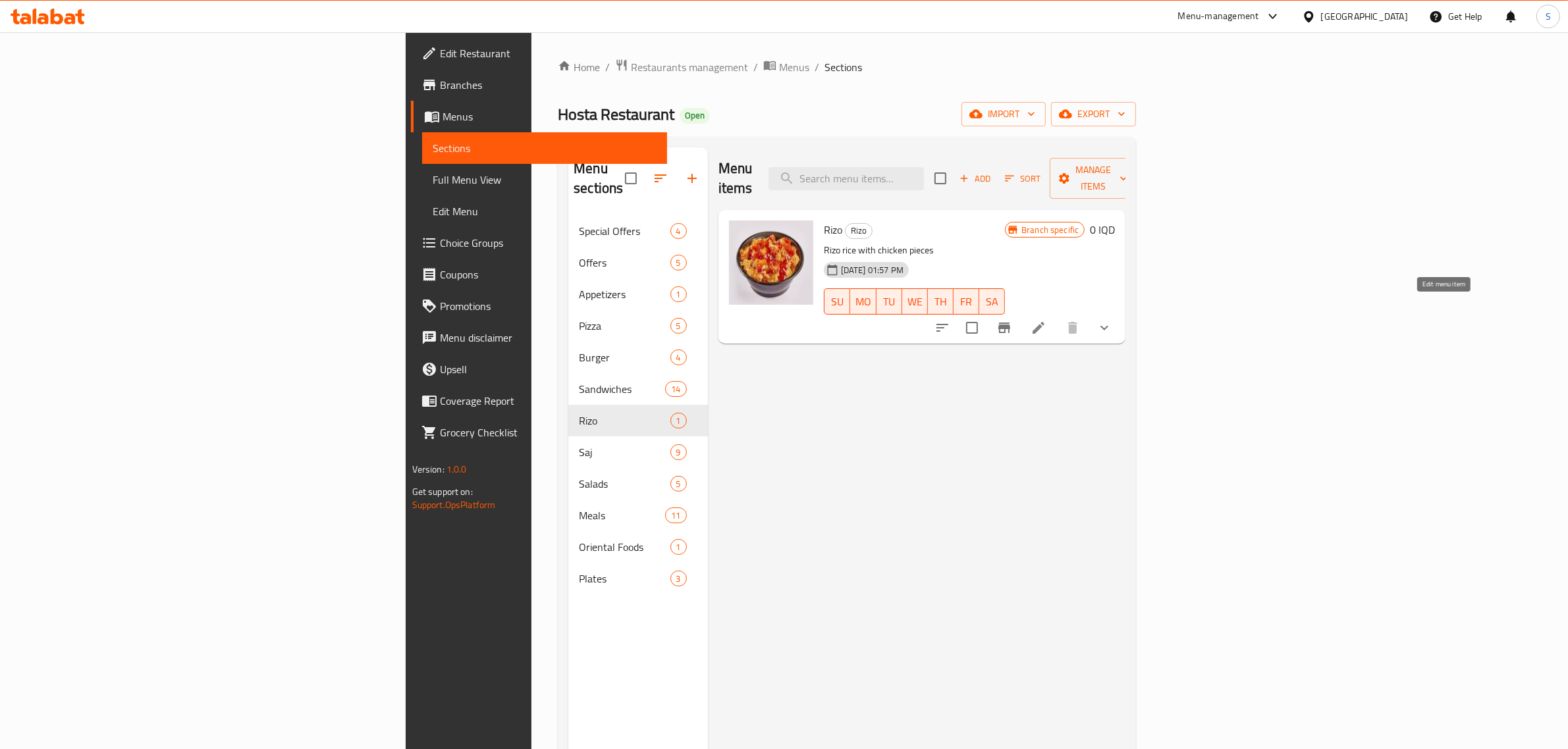
click at [1046, 319] on icon at bounding box center [1038, 327] width 15 height 15
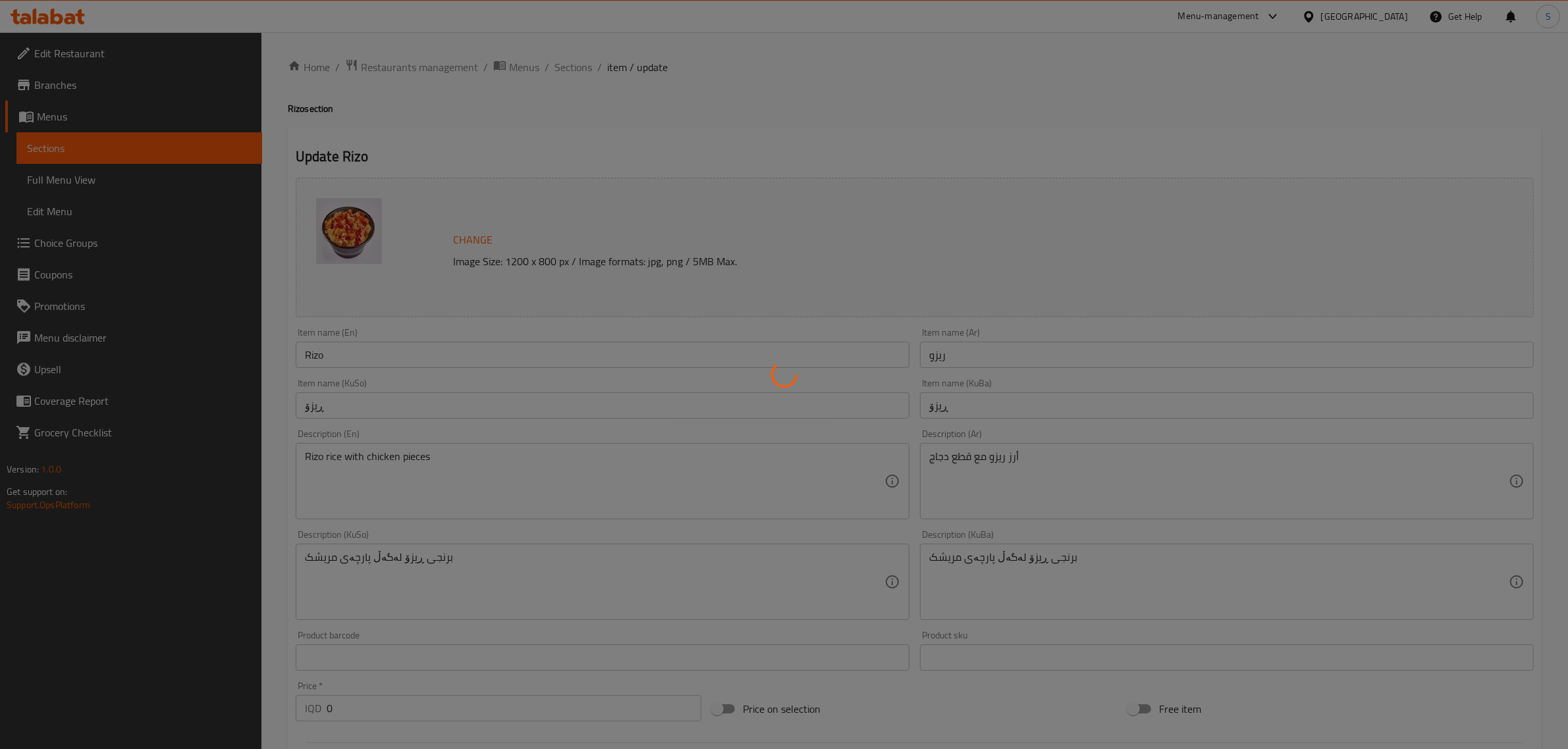
scroll to position [491, 0]
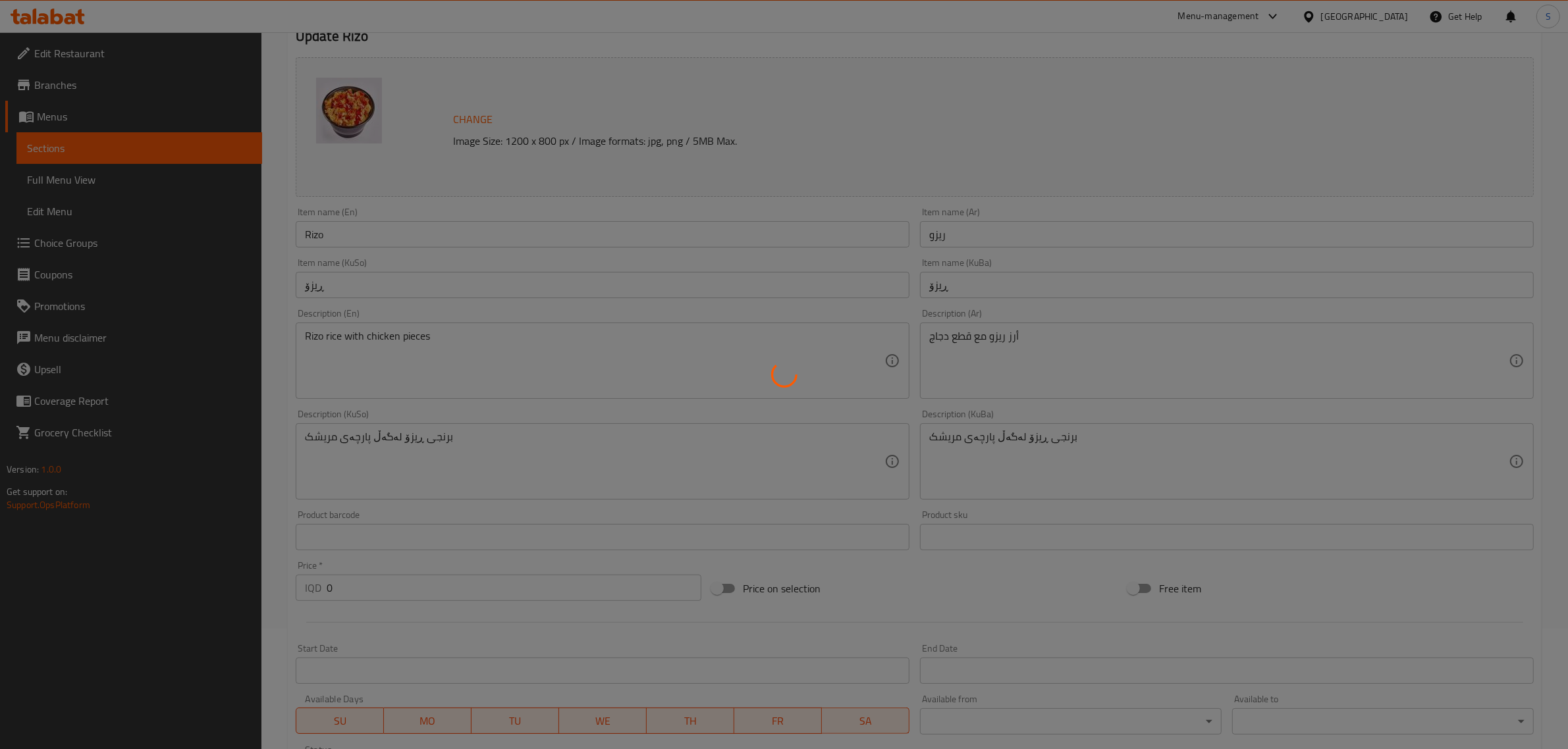
type input "إختيارك من الحجم:"
type input "هەڵبژاردنت لە قەبارە:"
type input "1"
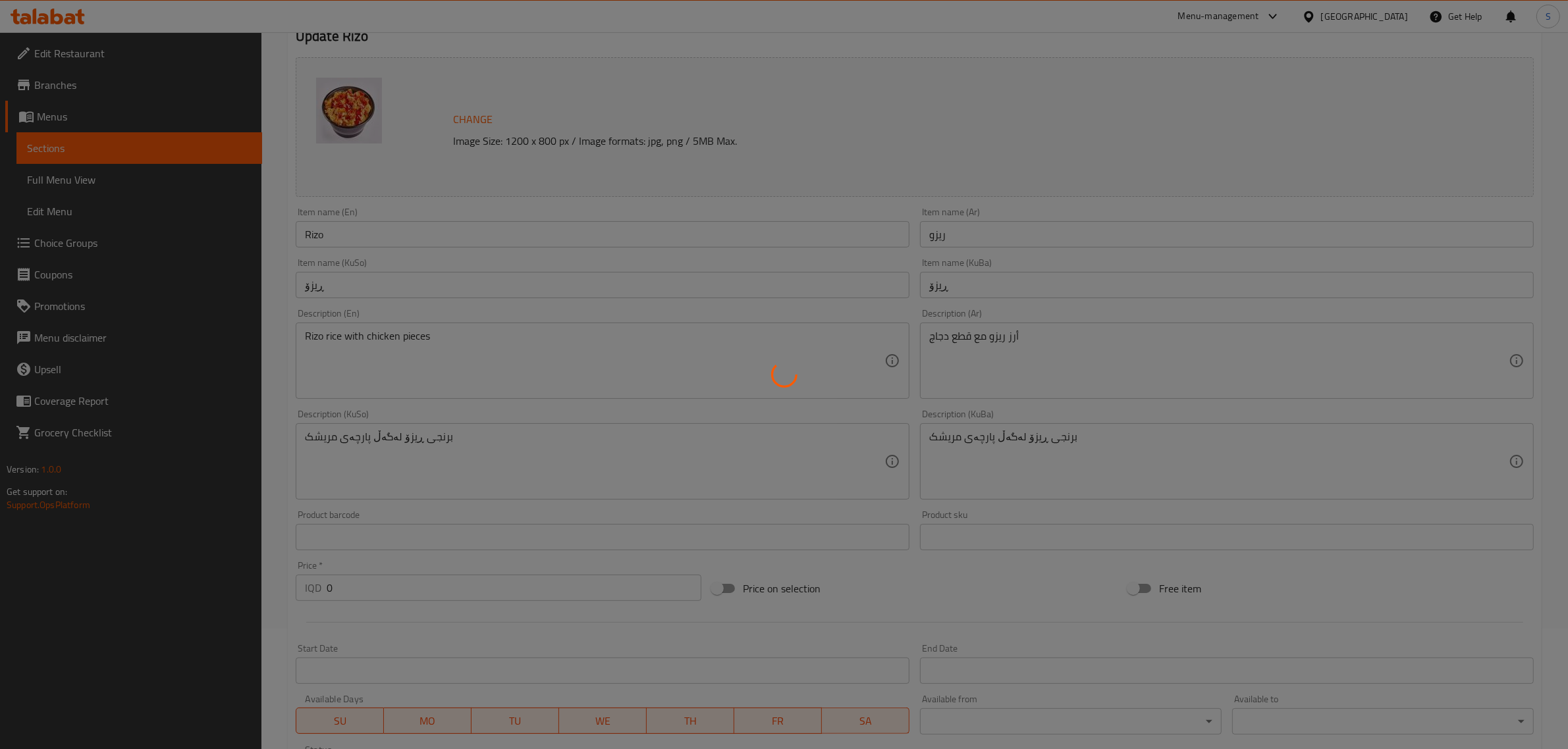
type input "إختيارك من المشروب:"
type input "هەڵبژاردنت لە خواردنەوە:"
type input "0"
type input "1"
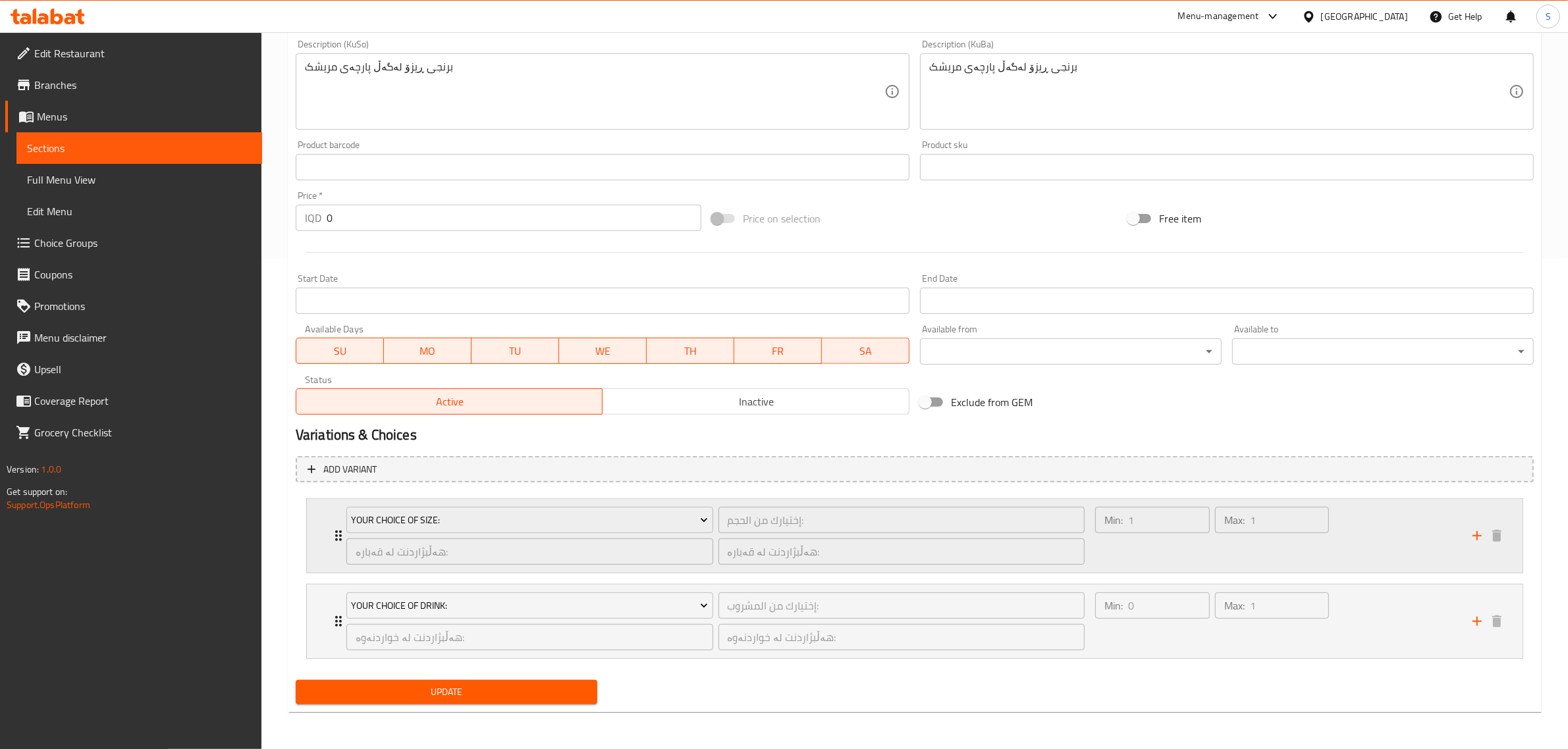
click at [338, 535] on div "Your Choice Of Size: إختيارك من الحجم: ​ هەڵبژاردنت لە قەبارە: ​ هەڵبژاردنت لە …" at bounding box center [715, 535] width 754 height 73
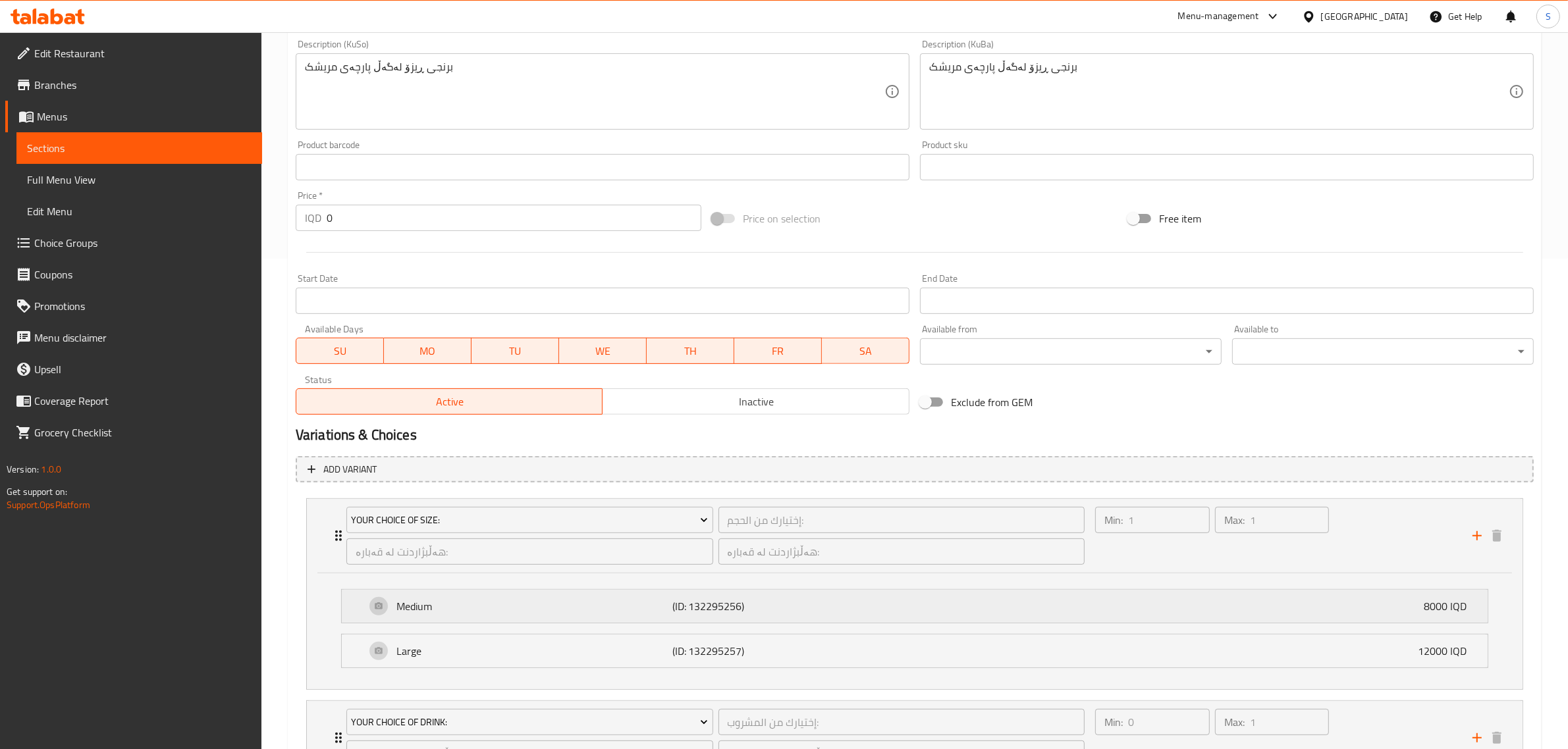
scroll to position [607, 0]
